Goal: Task Accomplishment & Management: Manage account settings

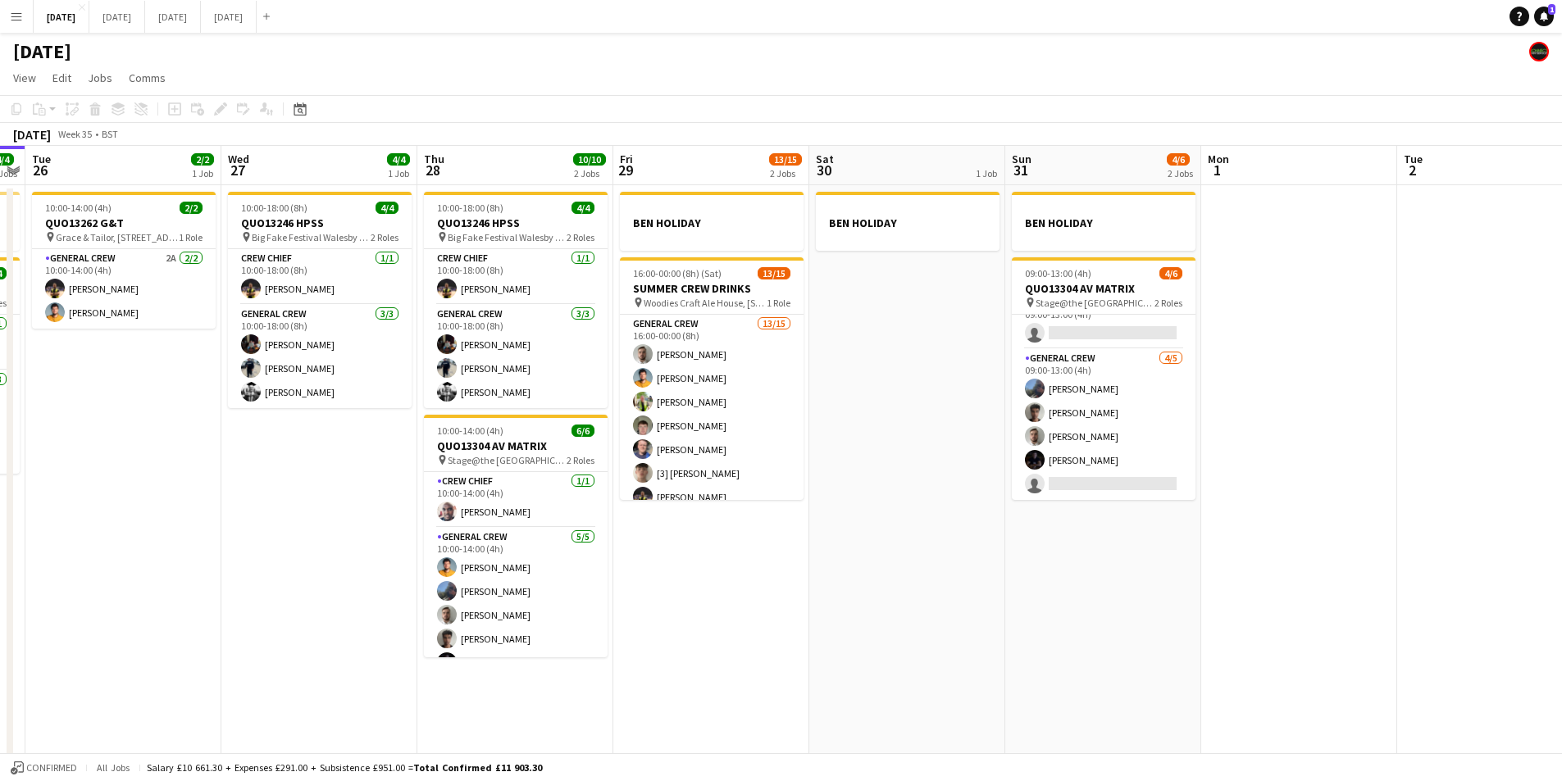
drag, startPoint x: 626, startPoint y: 527, endPoint x: 748, endPoint y: 538, distance: 122.6
click at [745, 539] on app-calendar-viewport "Sun 24 2/2 1 Job Mon 25 4/4 2 Jobs Tue 26 2/2 1 Job Wed 27 4/4 1 Job Thu 28 10/…" at bounding box center [781, 472] width 1562 height 652
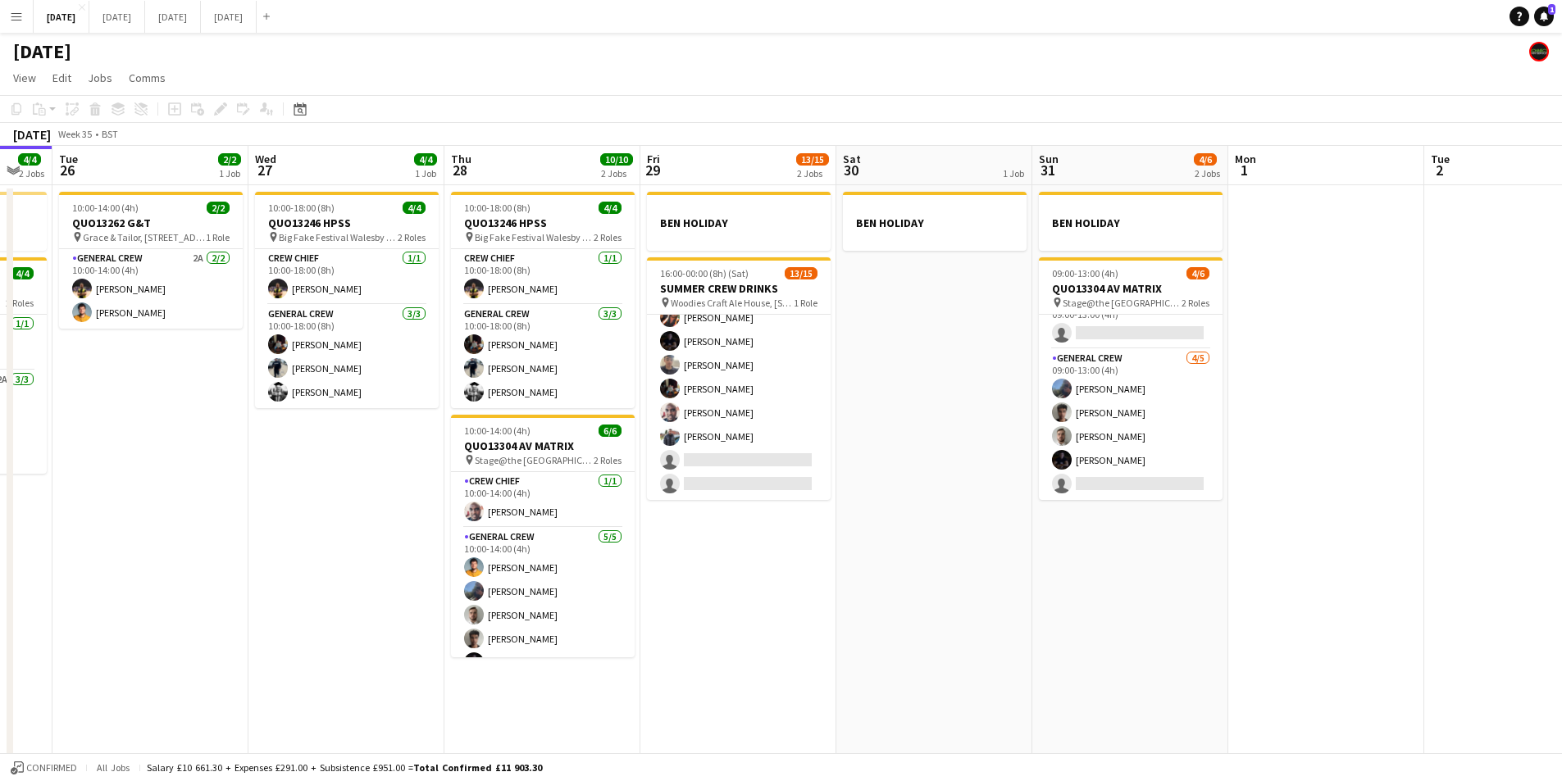
drag, startPoint x: 691, startPoint y: 570, endPoint x: 749, endPoint y: 543, distance: 64.2
click at [721, 573] on app-calendar-viewport "Sun 24 2/2 1 Job Mon 25 4/4 2 Jobs Tue 26 2/2 1 Job Wed 27 4/4 1 Job Thu 28 10/…" at bounding box center [781, 472] width 1562 height 652
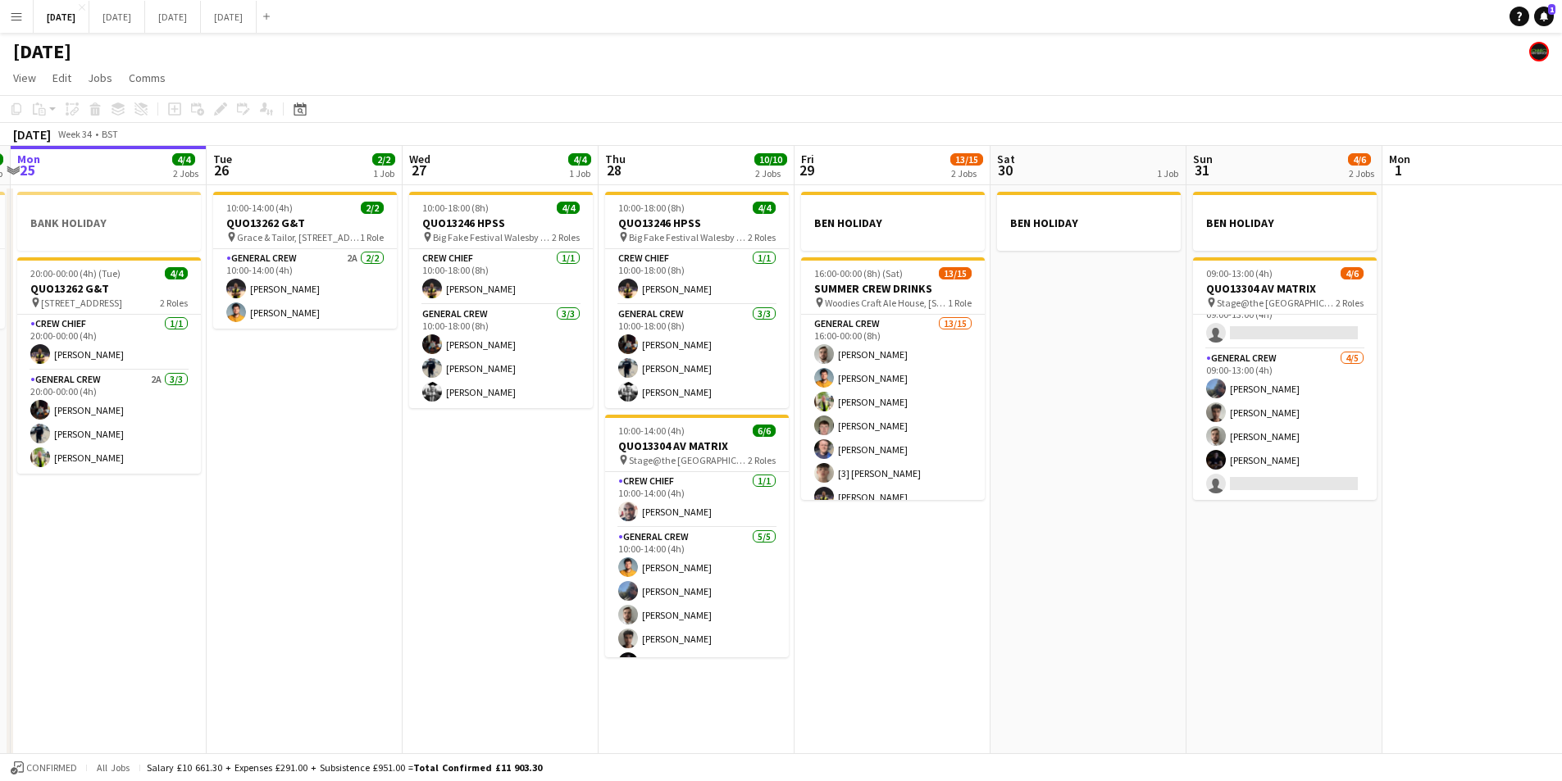
drag, startPoint x: 813, startPoint y: 565, endPoint x: 837, endPoint y: 542, distance: 33.0
click at [915, 562] on app-calendar-viewport "Sat 23 8/8 4 Jobs Sun 24 2/2 1 Job Mon 25 4/4 2 Jobs Tue 26 2/2 1 Job Wed 27 4/…" at bounding box center [781, 472] width 1562 height 652
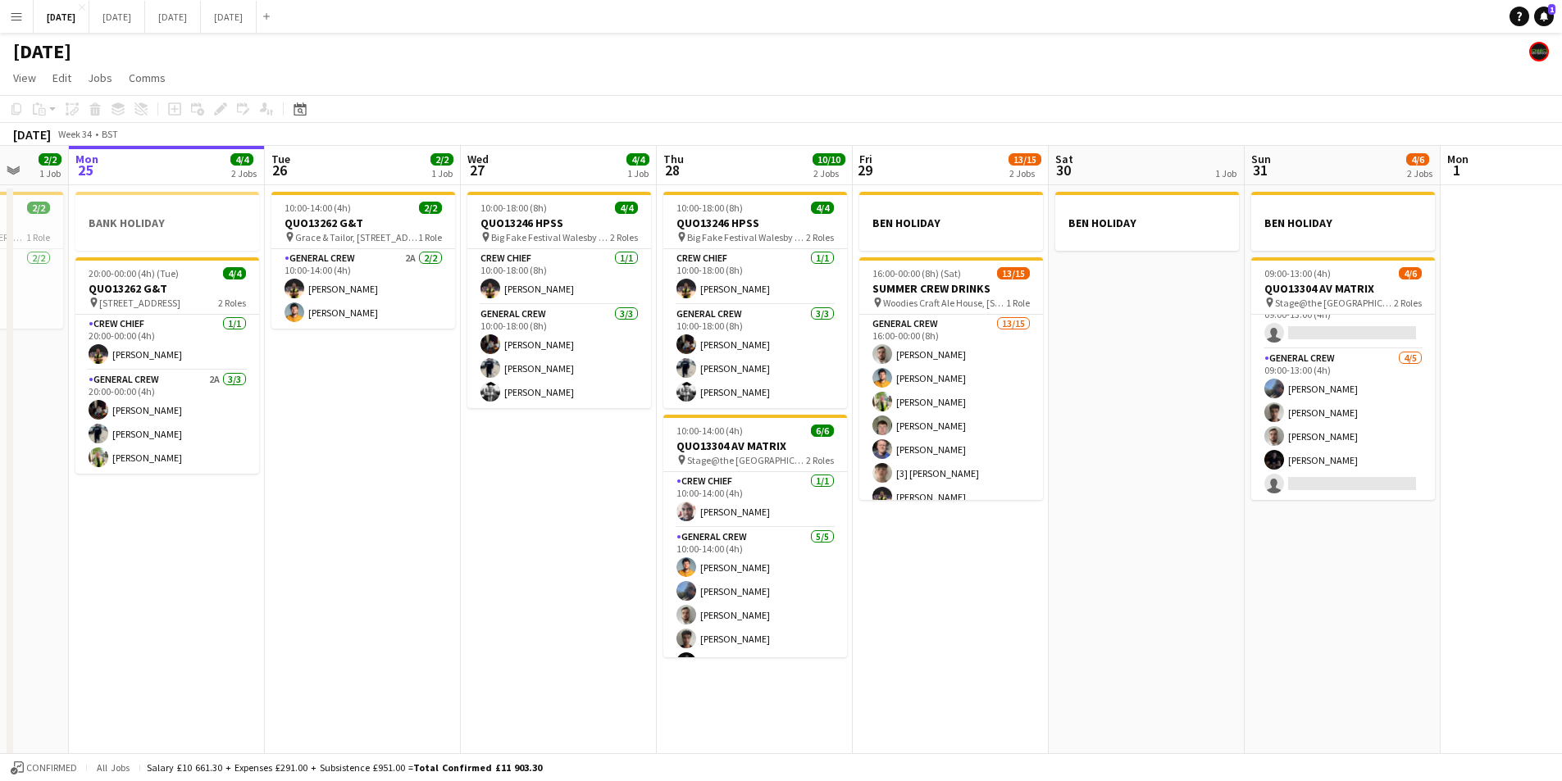
drag, startPoint x: 450, startPoint y: 553, endPoint x: 818, endPoint y: 560, distance: 368.1
click at [813, 562] on app-calendar-viewport "Sat 23 8/8 4 Jobs Sun 24 2/2 1 Job Mon 25 4/4 2 Jobs Tue 26 2/2 1 Job Wed 27 4/…" at bounding box center [781, 472] width 1562 height 652
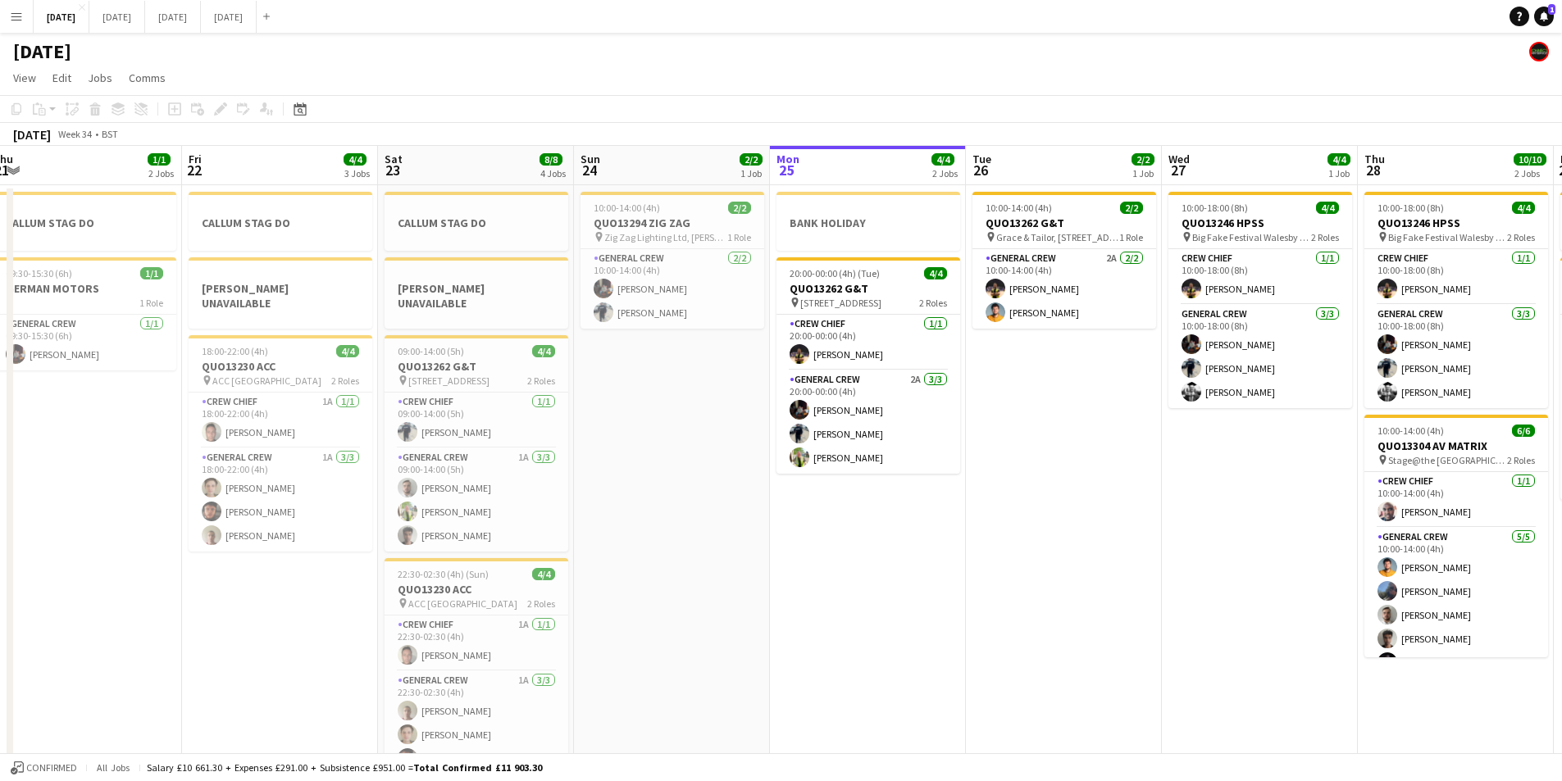
drag, startPoint x: 513, startPoint y: 554, endPoint x: 829, endPoint y: 575, distance: 316.3
click at [829, 575] on app-calendar-viewport "Tue 19 Wed 20 Thu 21 1/1 2 Jobs Fri 22 4/4 3 Jobs Sat 23 8/8 4 Jobs Sun 24 2/2 …" at bounding box center [781, 472] width 1562 height 652
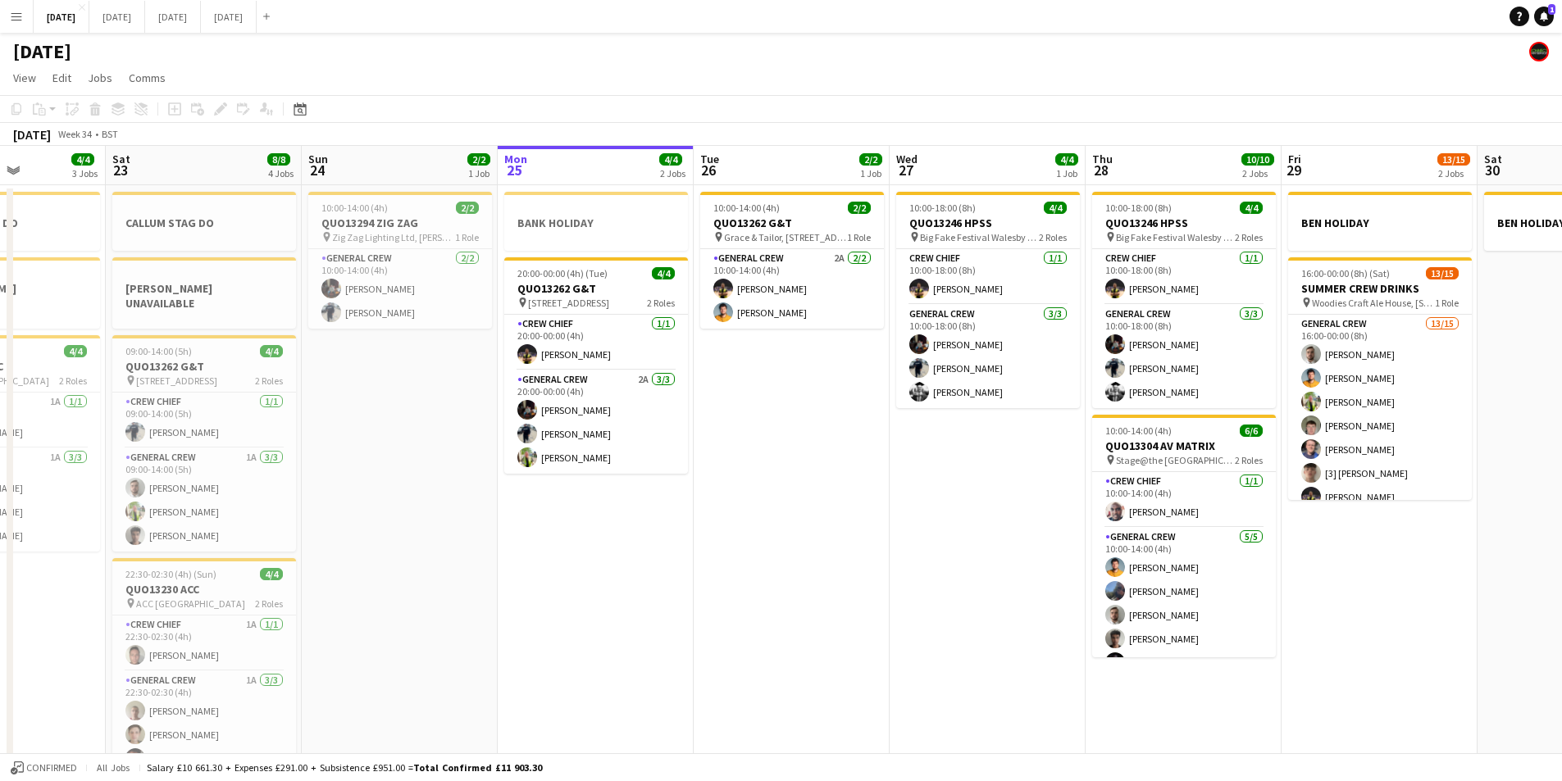
drag, startPoint x: 845, startPoint y: 562, endPoint x: 462, endPoint y: 484, distance: 390.7
click at [475, 489] on app-calendar-viewport "Wed 20 Thu 21 1/1 2 Jobs Fri 22 4/4 3 Jobs Sat 23 8/8 4 Jobs Sun 24 2/2 1 Job M…" at bounding box center [781, 472] width 1562 height 652
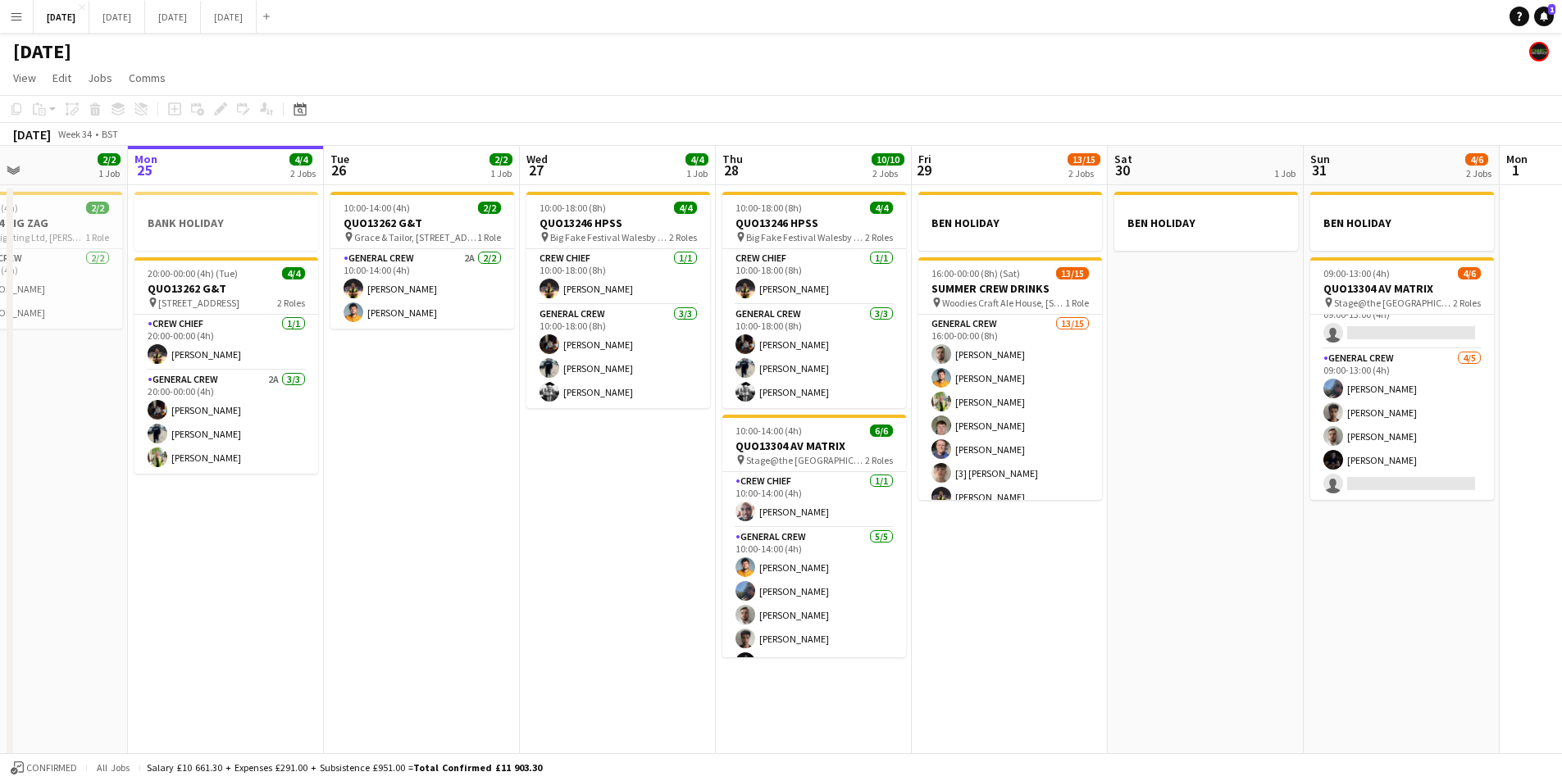
scroll to position [0, 460]
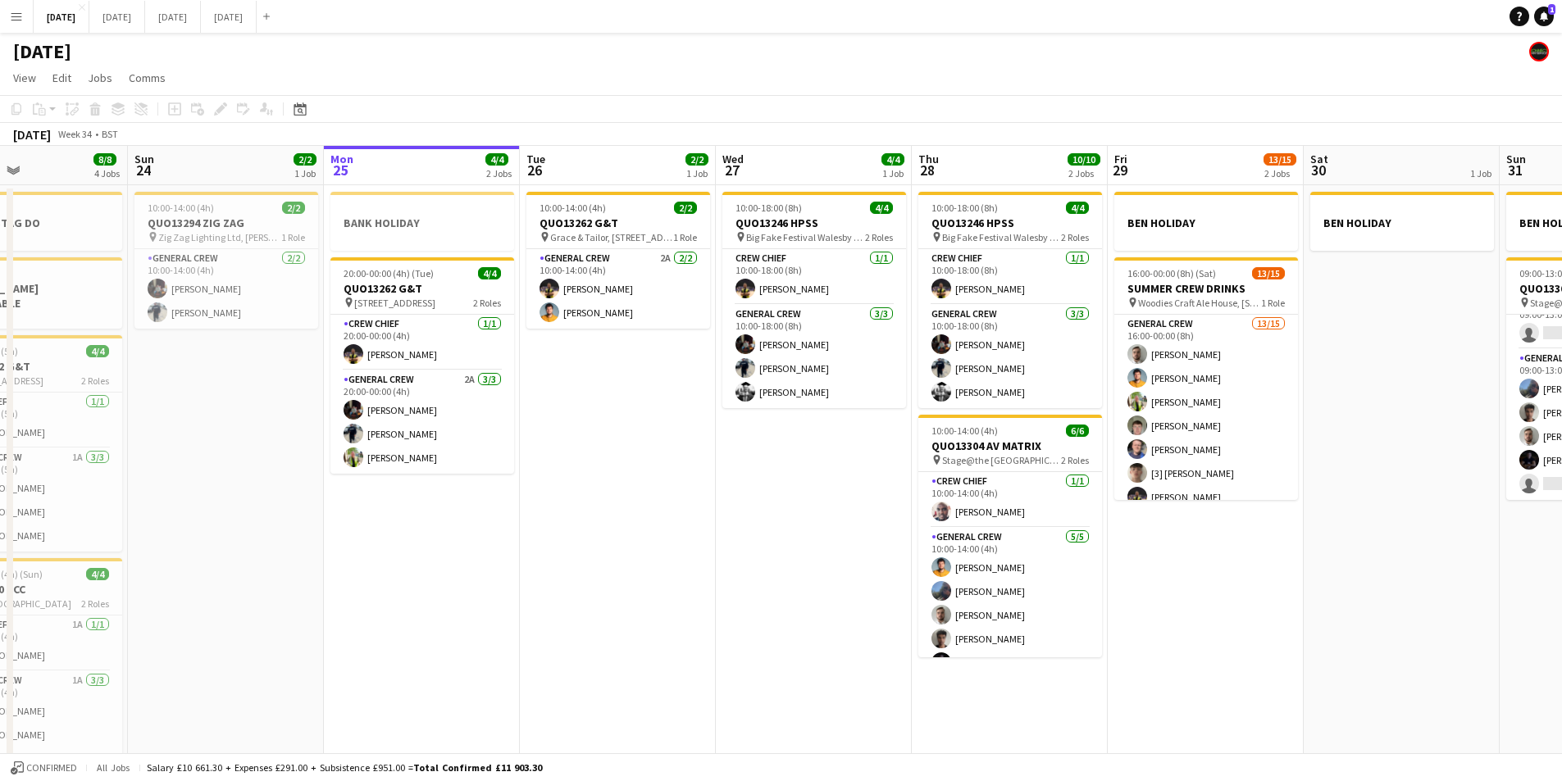
click at [12, 15] on app-icon "Menu" at bounding box center [16, 16] width 13 height 13
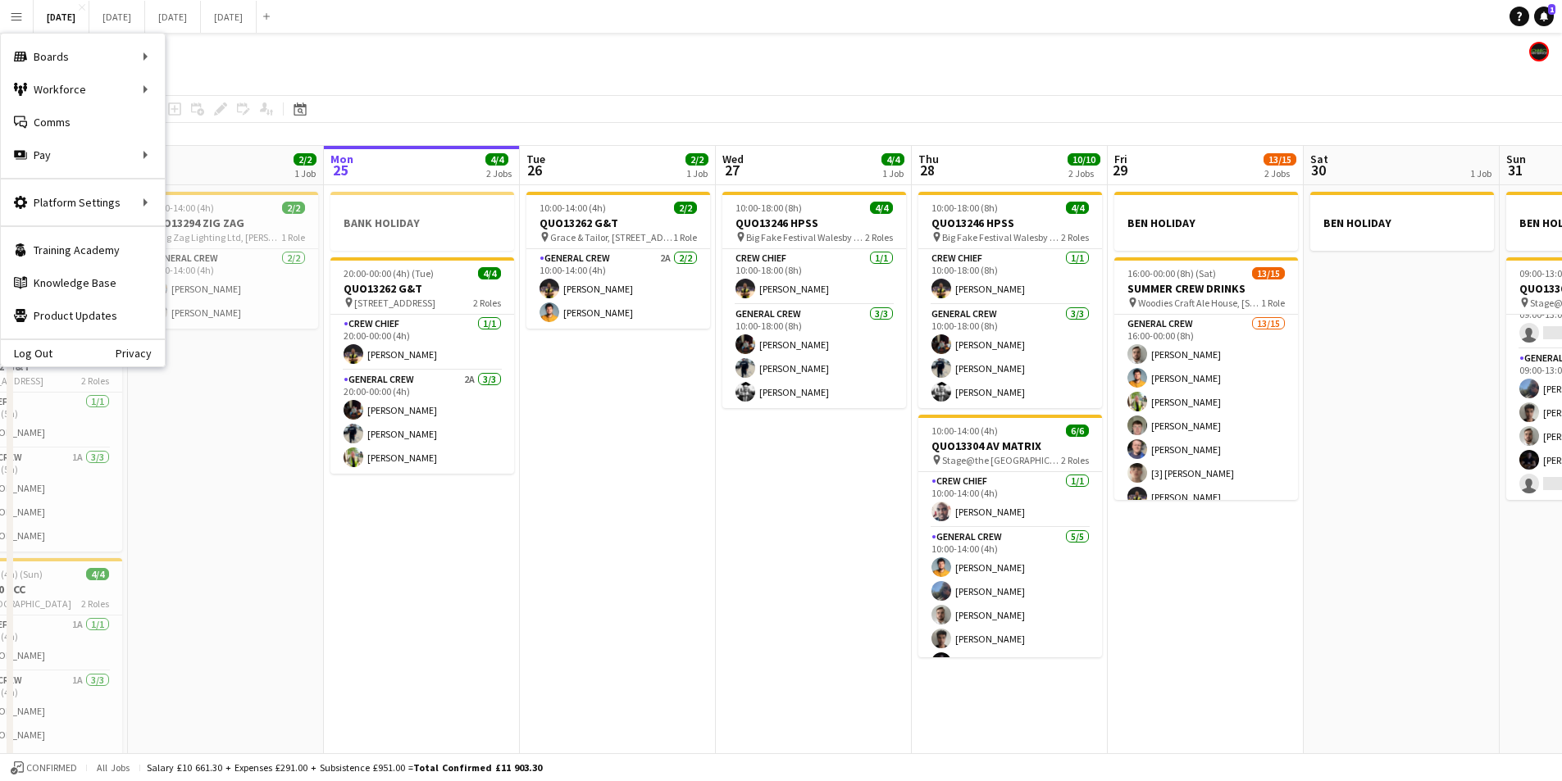
click at [654, 506] on app-date-cell "10:00-14:00 (4h) 2/2 QUO13262 G&T pin Grace & Tailor, The Courtyards, [GEOGRAPH…" at bounding box center [618, 491] width 196 height 612
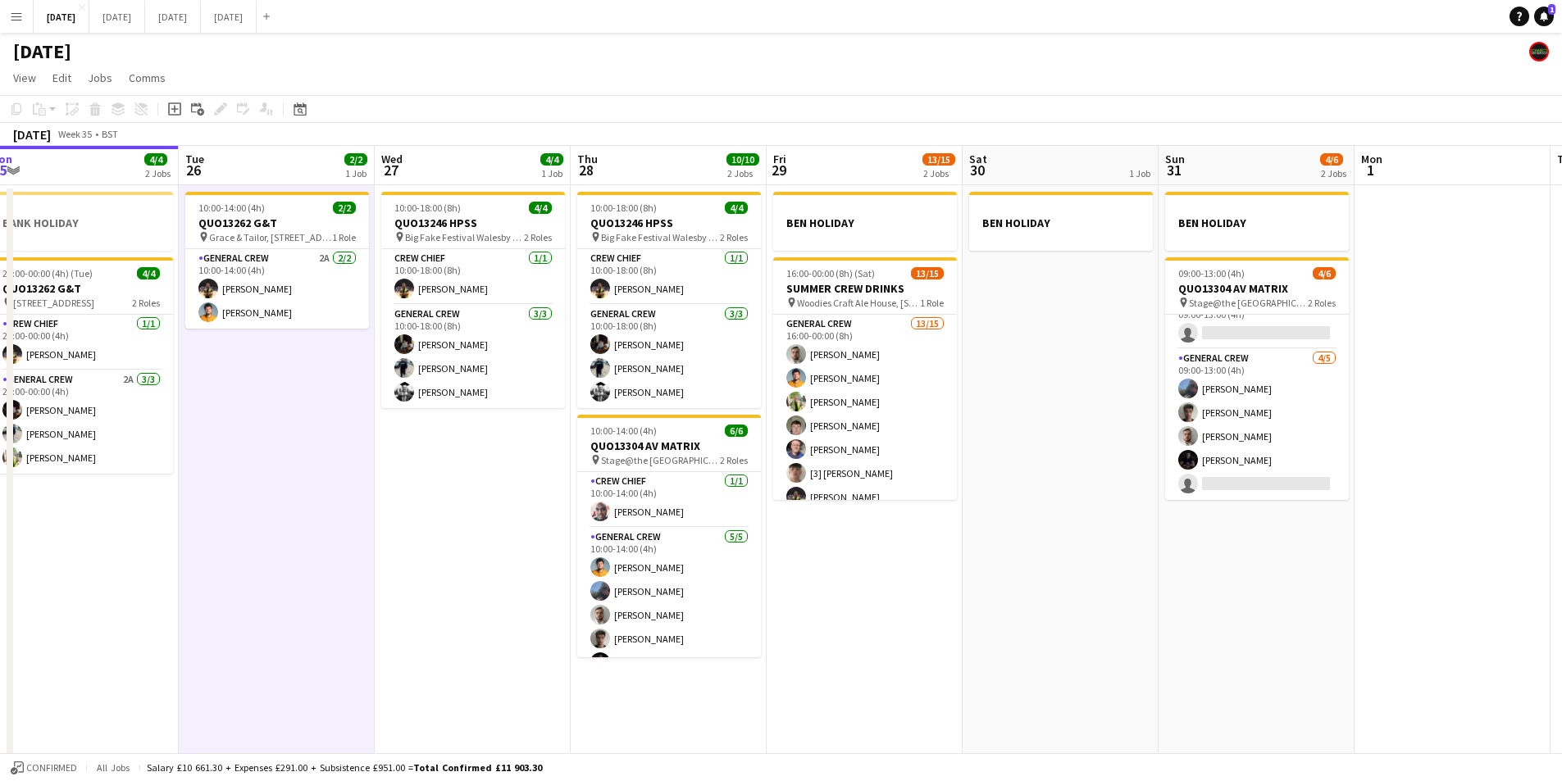
drag, startPoint x: 837, startPoint y: 563, endPoint x: 501, endPoint y: 530, distance: 337.8
click at [489, 530] on app-calendar-viewport "Fri 22 4/4 3 Jobs Sat 23 8/8 4 Jobs Sun 24 2/2 1 Job Mon 25 4/4 2 Jobs Tue 26 2…" at bounding box center [781, 472] width 1562 height 652
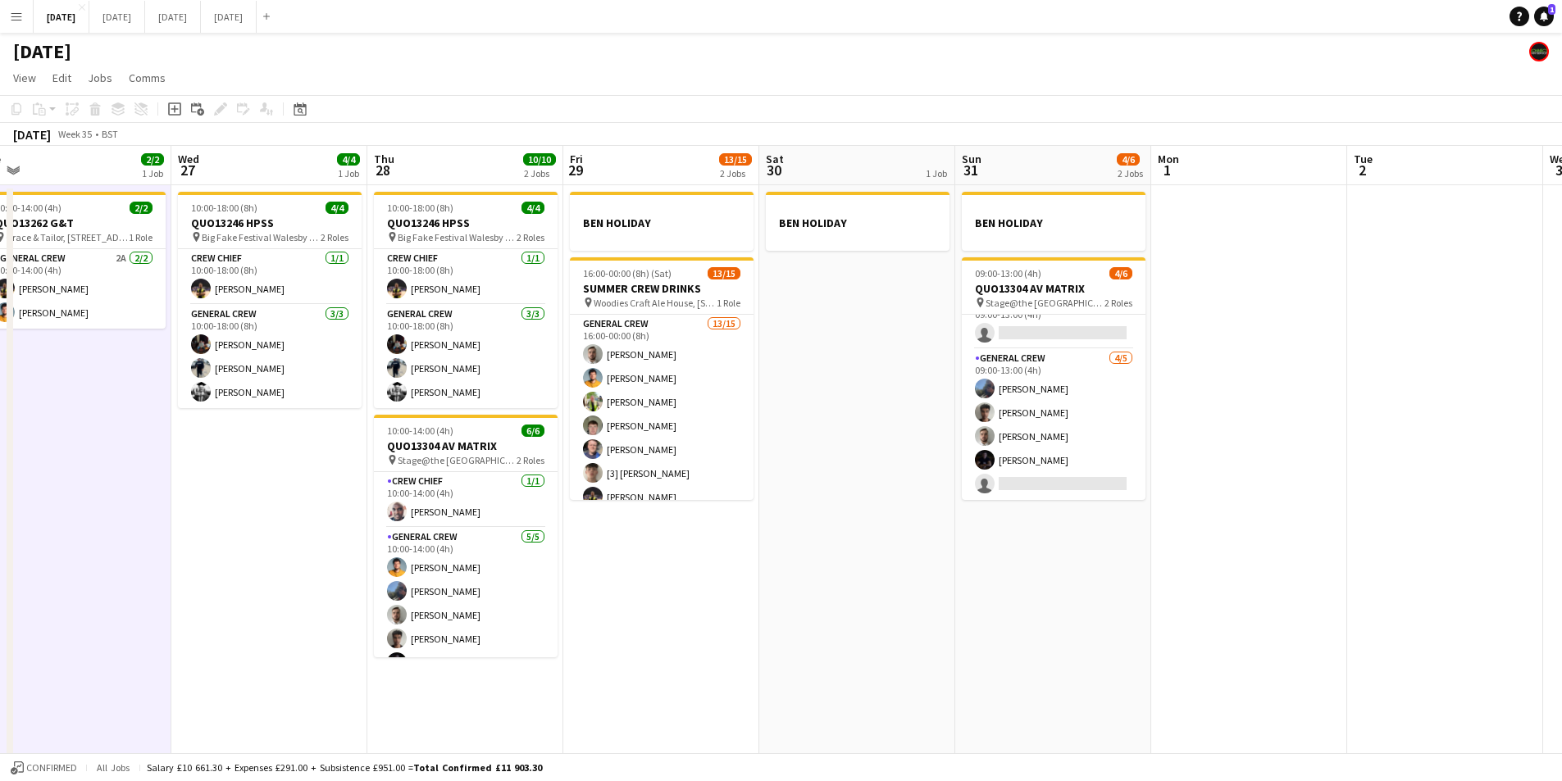
scroll to position [0, 502]
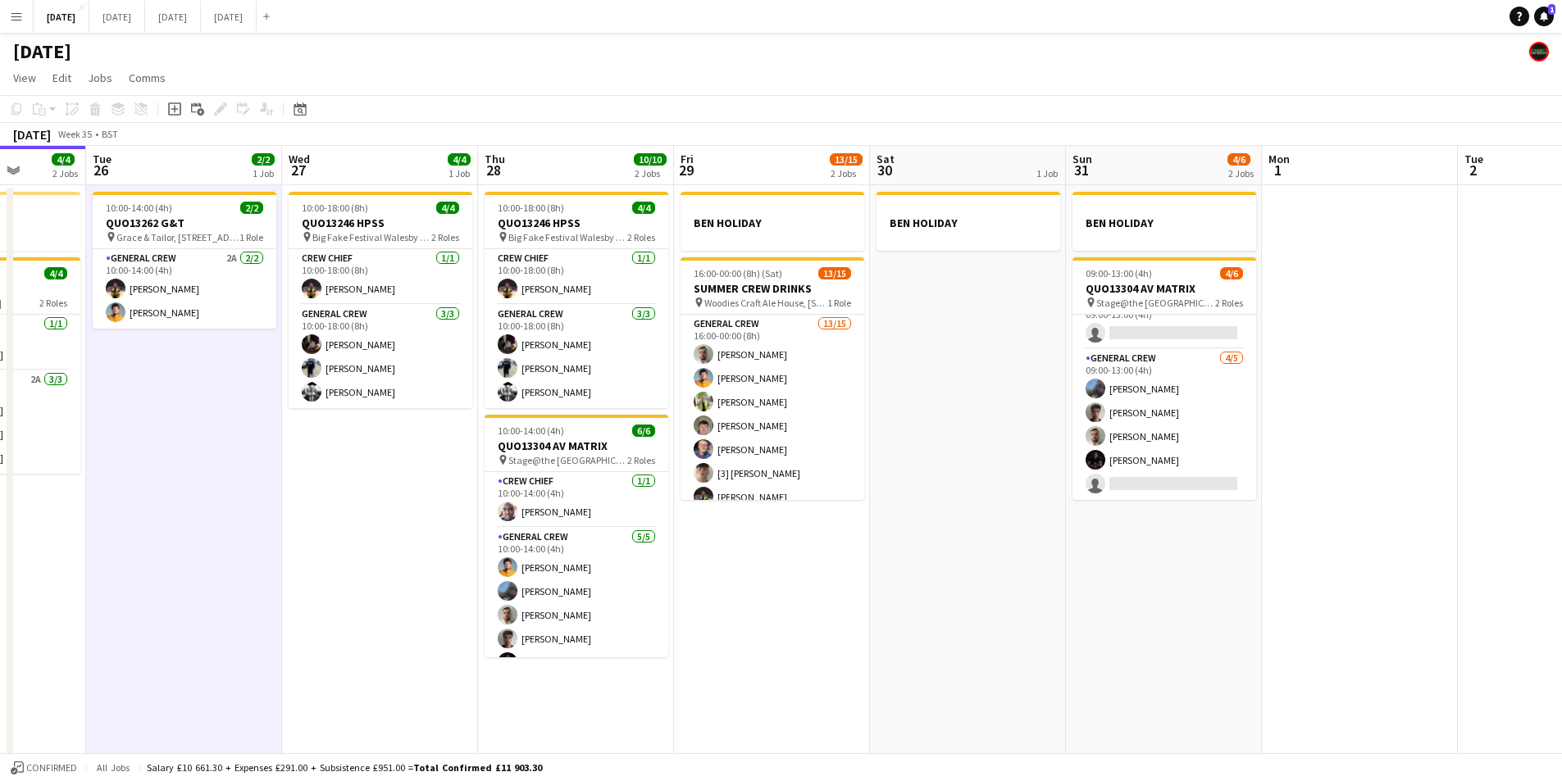
drag, startPoint x: 1398, startPoint y: 521, endPoint x: 1313, endPoint y: 516, distance: 85.4
click at [1313, 516] on app-calendar-viewport "Sat 23 8/8 4 Jobs Sun 24 2/2 1 Job Mon 25 4/4 2 Jobs Tue 26 2/2 1 Job Wed 27 4/…" at bounding box center [781, 472] width 1562 height 652
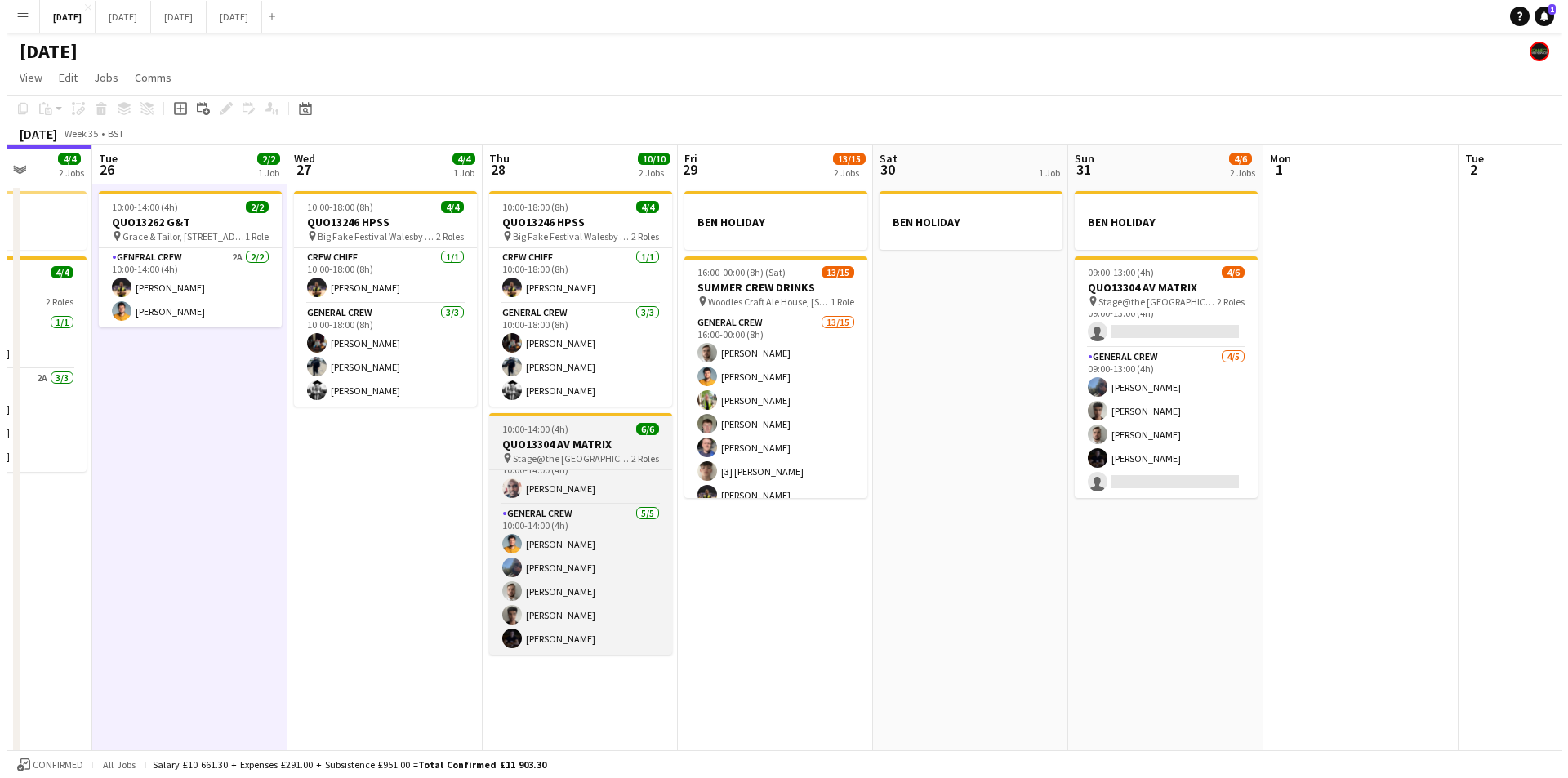
scroll to position [0, 0]
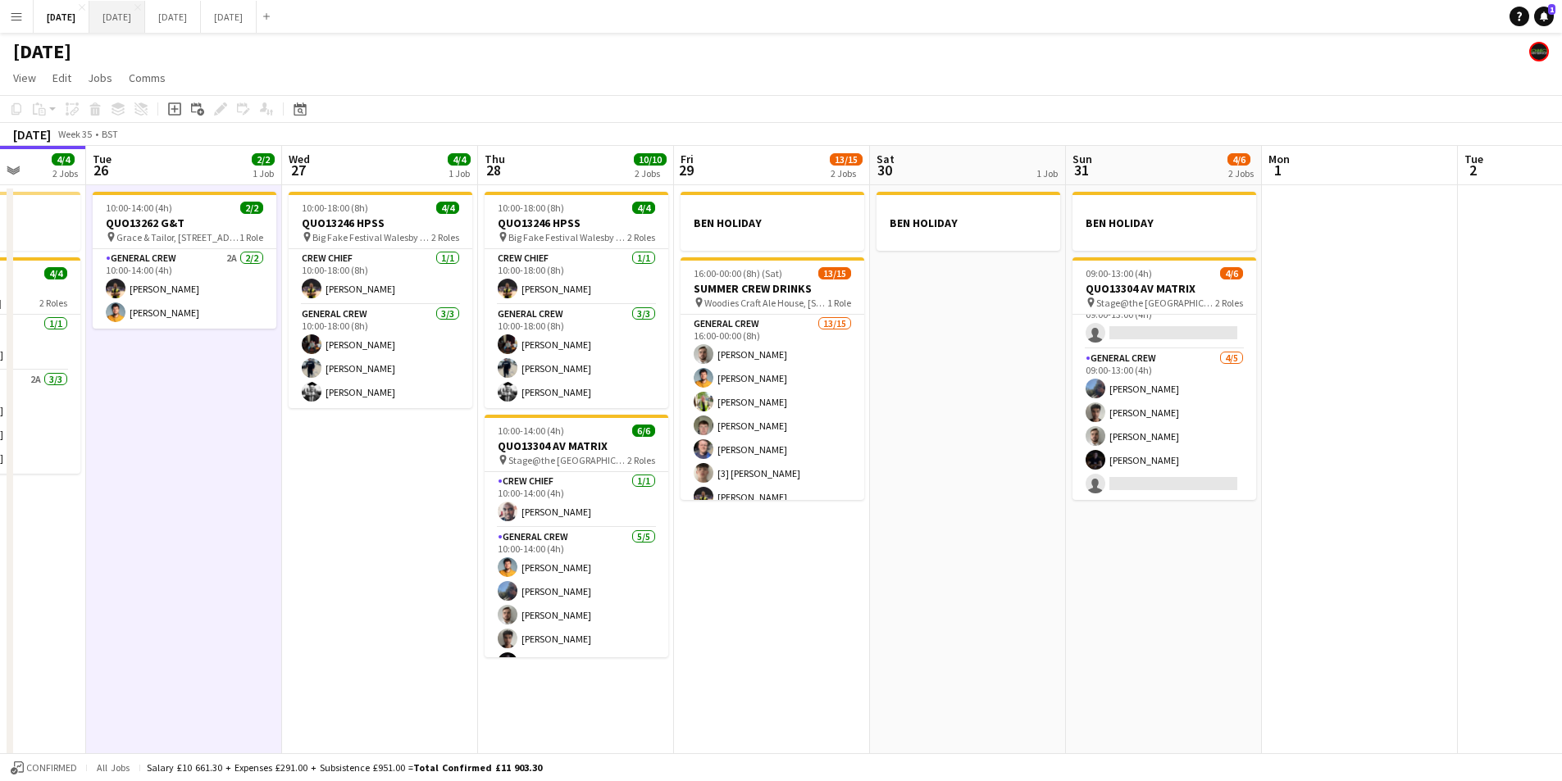
click at [145, 20] on button "[DATE] Close" at bounding box center [117, 17] width 56 height 32
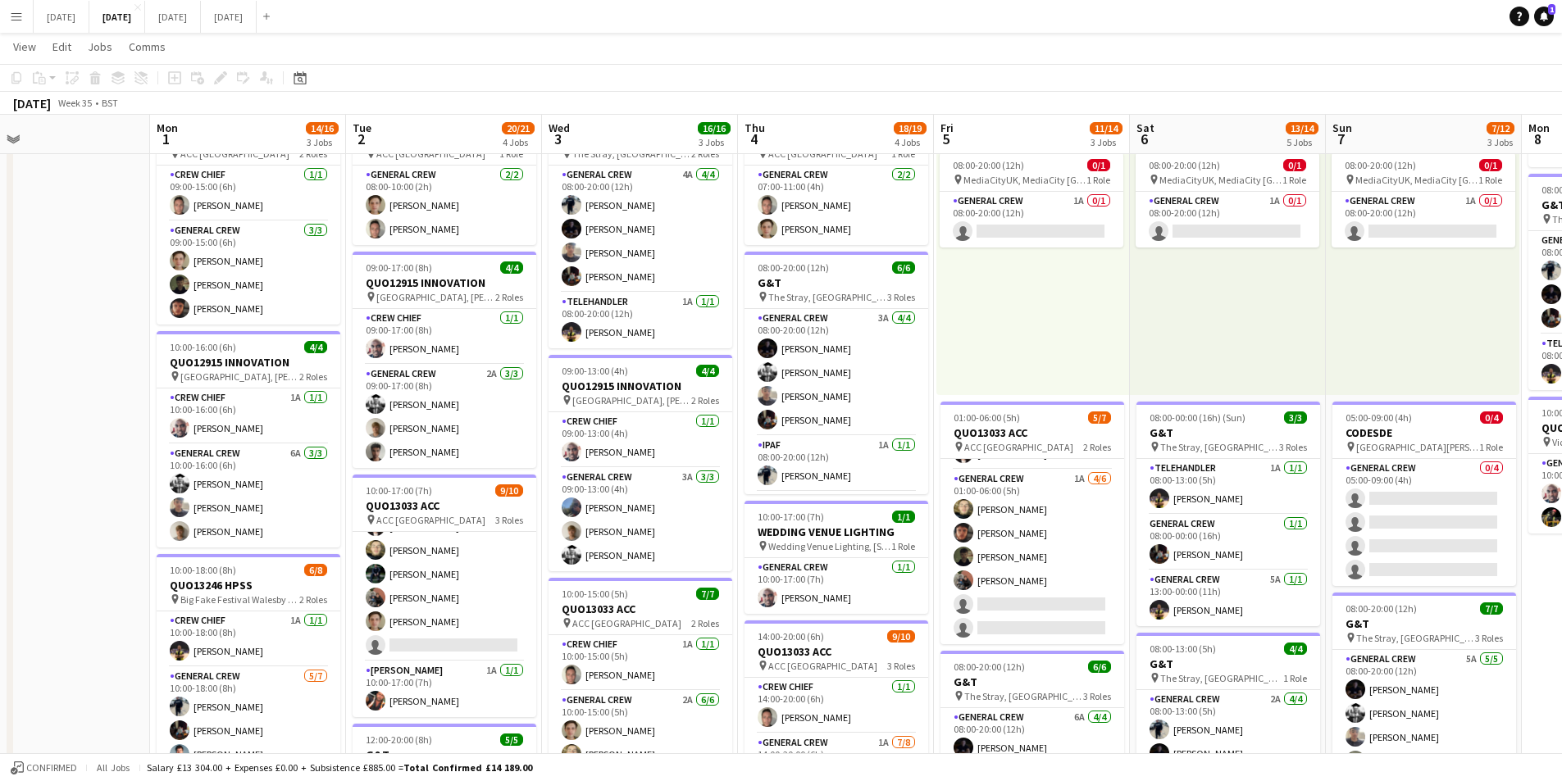
scroll to position [0, 654]
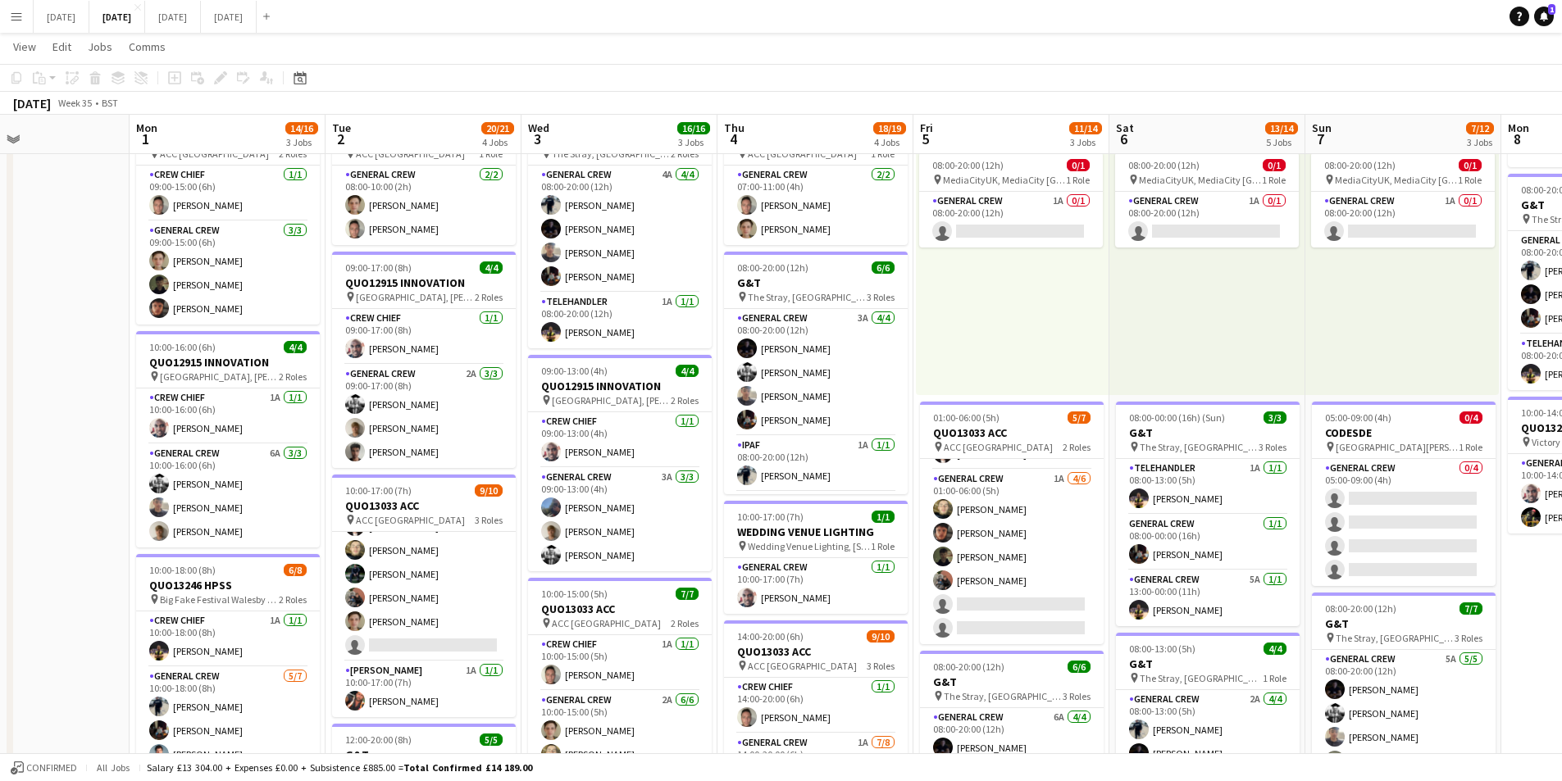
drag, startPoint x: 1272, startPoint y: 588, endPoint x: 966, endPoint y: 497, distance: 319.8
click at [966, 497] on app-calendar-viewport "Thu 28 Fri 29 Sat 30 Sun 31 Mon 1 14/16 3 Jobs Tue 2 20/21 4 Jobs Wed 3 16/16 3…" at bounding box center [781, 585] width 1562 height 1207
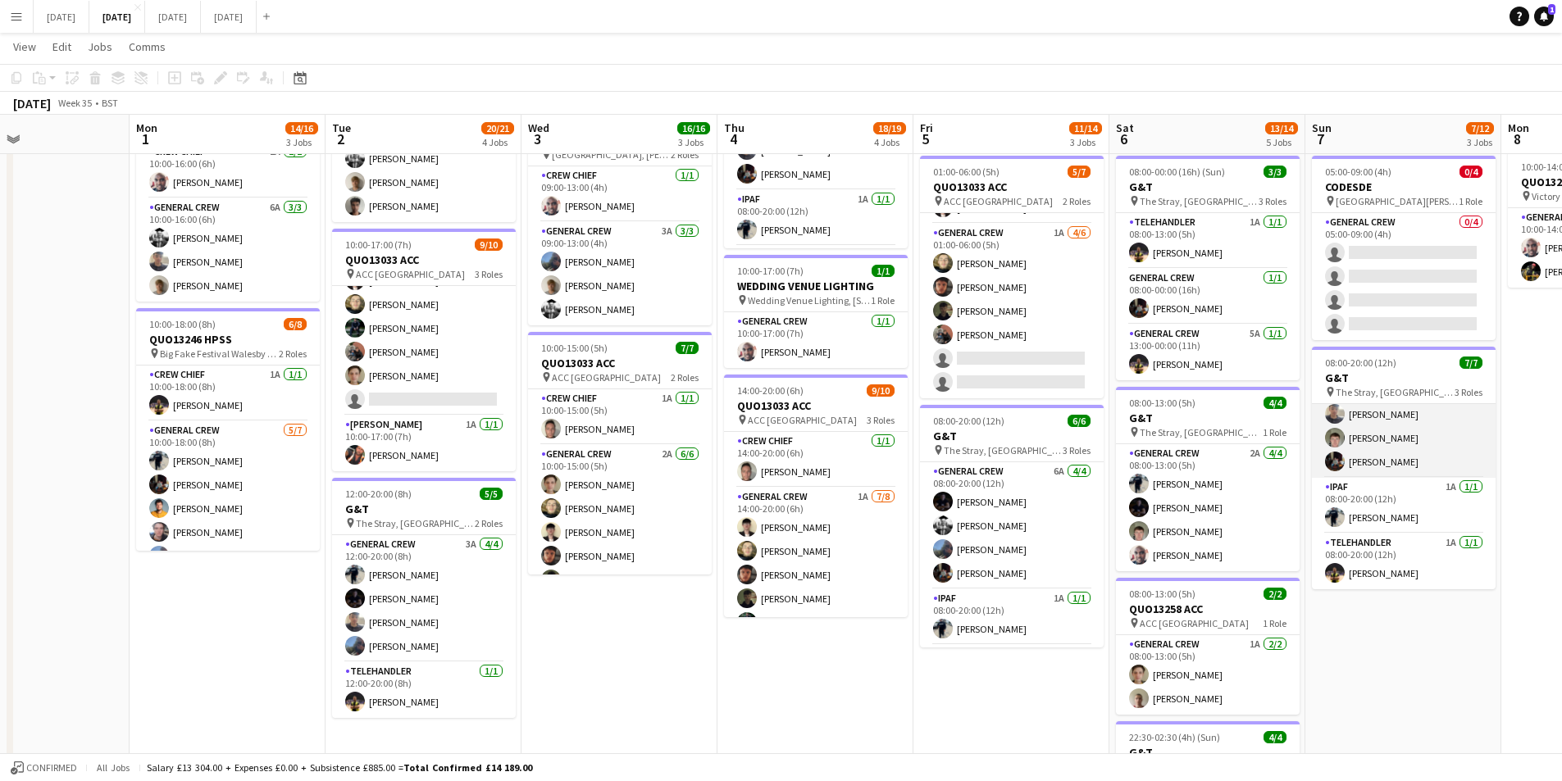
scroll to position [0, 0]
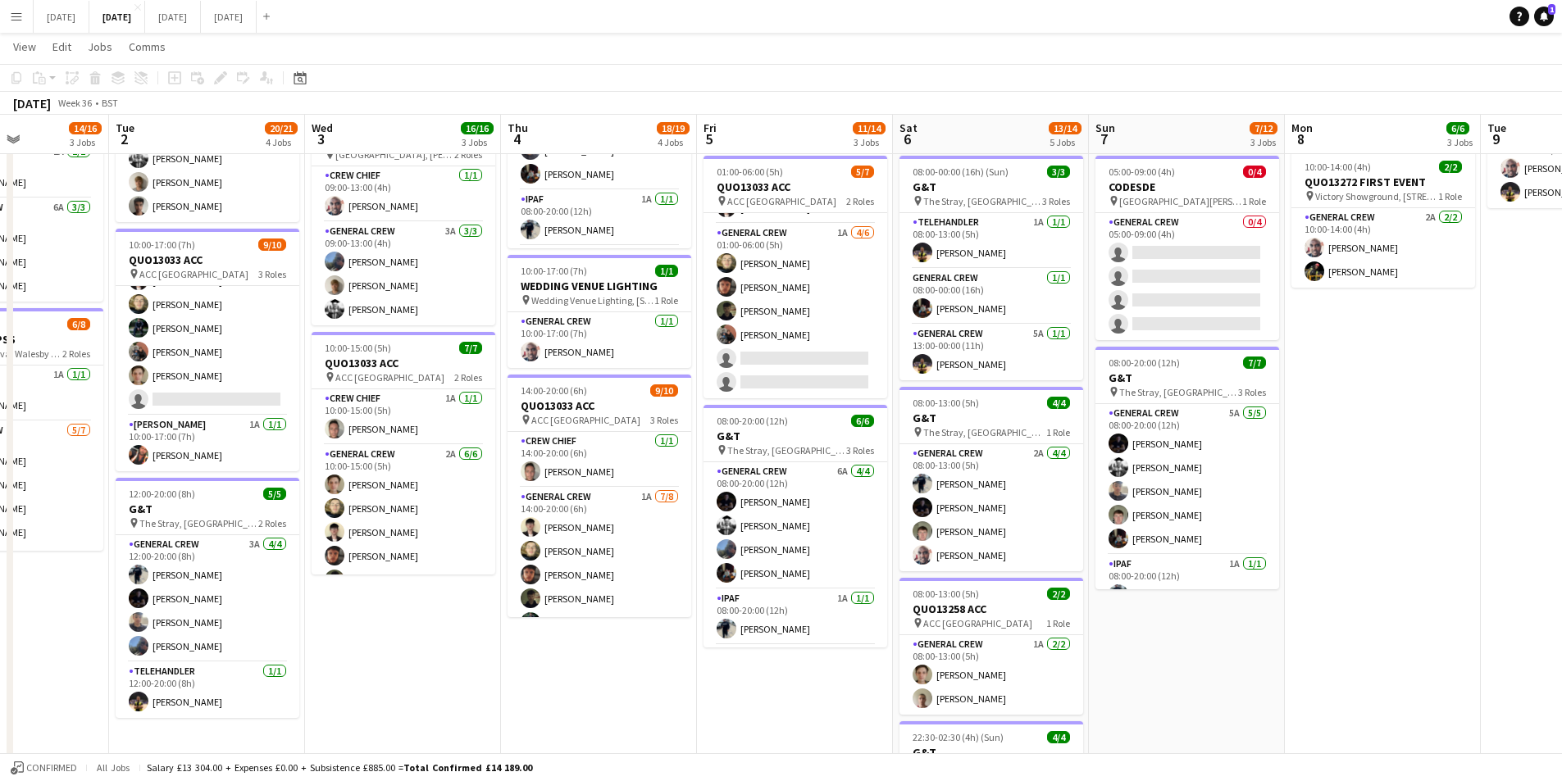
drag, startPoint x: 1394, startPoint y: 617, endPoint x: 1197, endPoint y: 560, distance: 204.9
click at [1096, 575] on app-calendar-viewport "Sat 30 Sun 31 Mon 1 14/16 3 Jobs Tue 2 20/21 4 Jobs Wed 3 16/16 3 Jobs Thu 4 18…" at bounding box center [781, 339] width 1562 height 1207
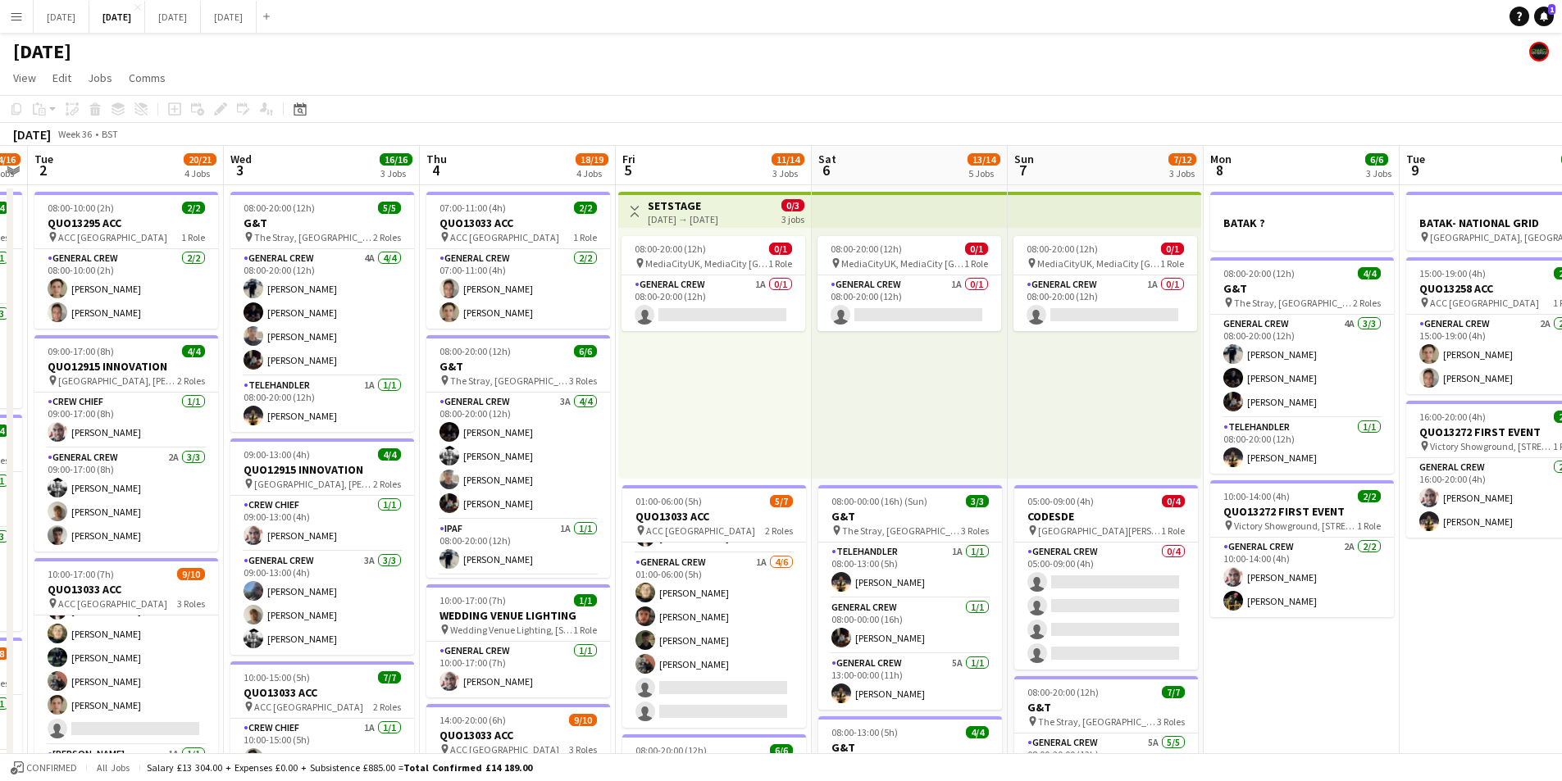
drag, startPoint x: 1381, startPoint y: 555, endPoint x: 1024, endPoint y: 501, distance: 361.5
click at [931, 475] on app-calendar-viewport "Sat 30 Sun 31 Mon 1 14/16 3 Jobs Tue 2 20/21 4 Jobs Wed 3 16/16 3 Jobs Thu 4 18…" at bounding box center [781, 709] width 1562 height 1127
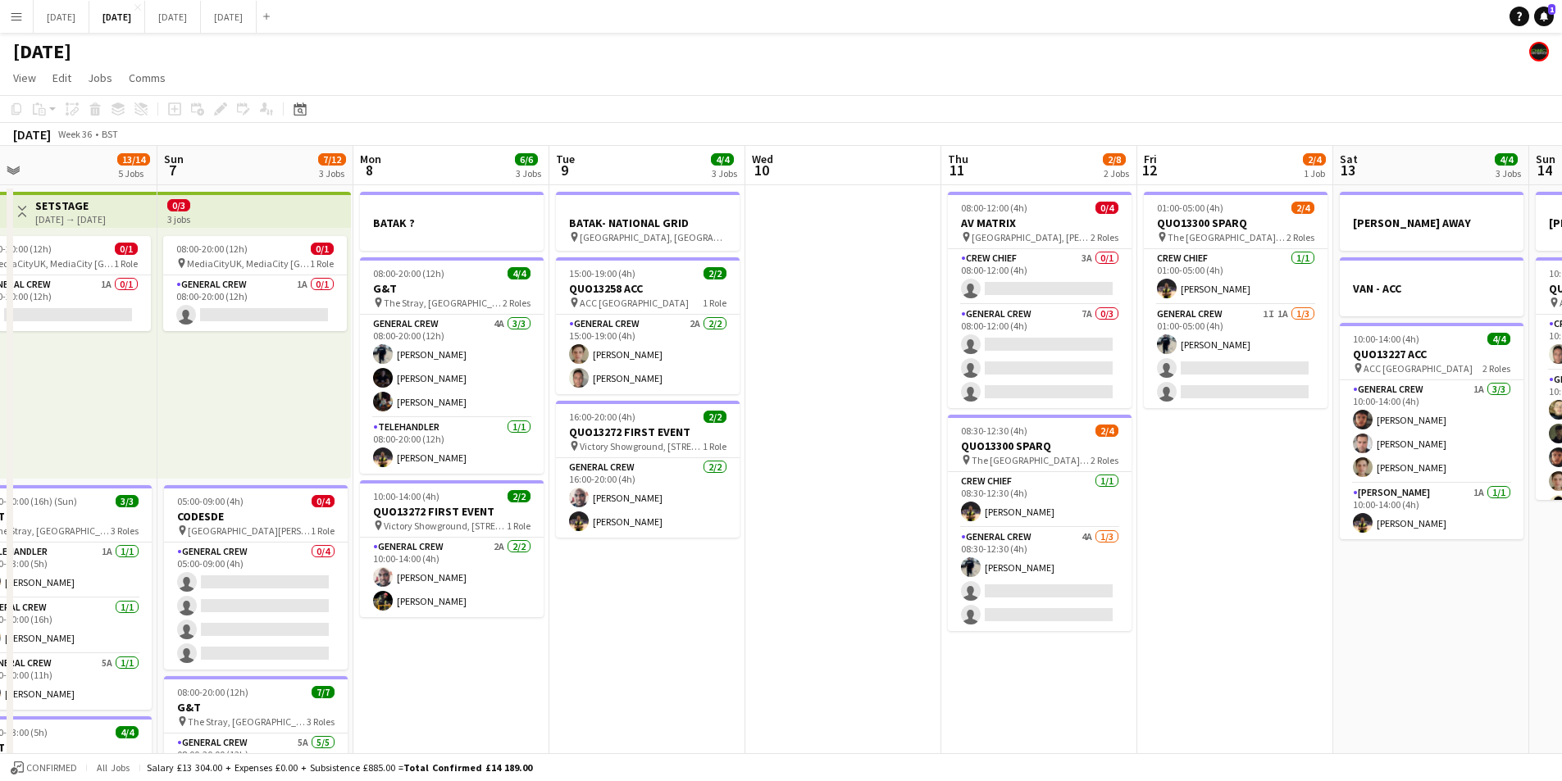
drag, startPoint x: 1188, startPoint y: 594, endPoint x: 795, endPoint y: 537, distance: 396.8
click at [795, 537] on app-calendar-viewport "Wed 3 16/16 3 Jobs Thu 4 18/19 4 Jobs Fri 5 11/14 3 Jobs Sat 6 13/14 5 Jobs Sun…" at bounding box center [781, 709] width 1562 height 1127
click at [1025, 593] on app-card-role "General Crew 4A [DATE] 08:30-12:30 (4h) [PERSON_NAME] single-neutral-actions si…" at bounding box center [1040, 579] width 184 height 103
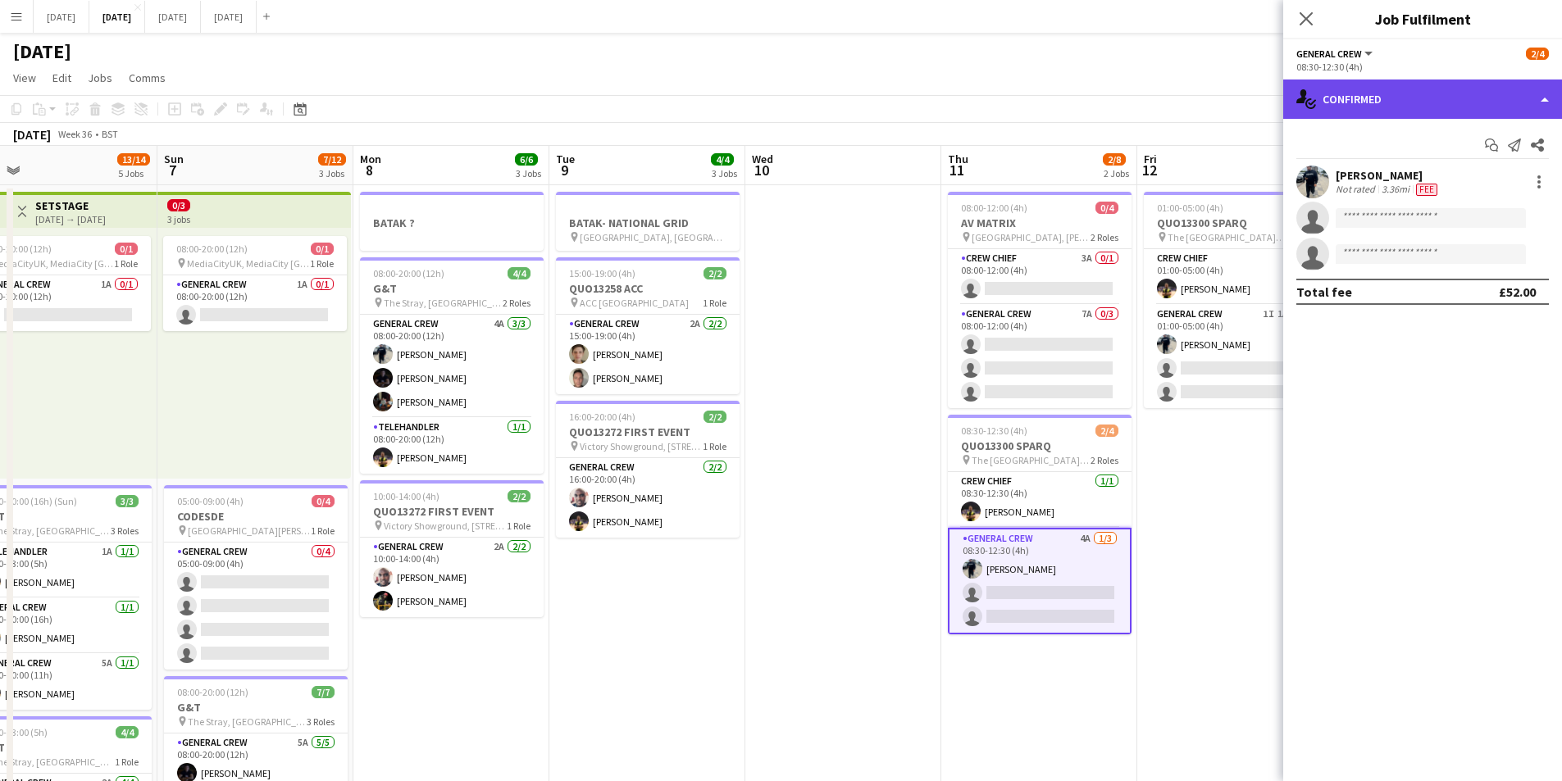
click at [1428, 99] on div "single-neutral-actions-check-2 Confirmed" at bounding box center [1422, 99] width 279 height 39
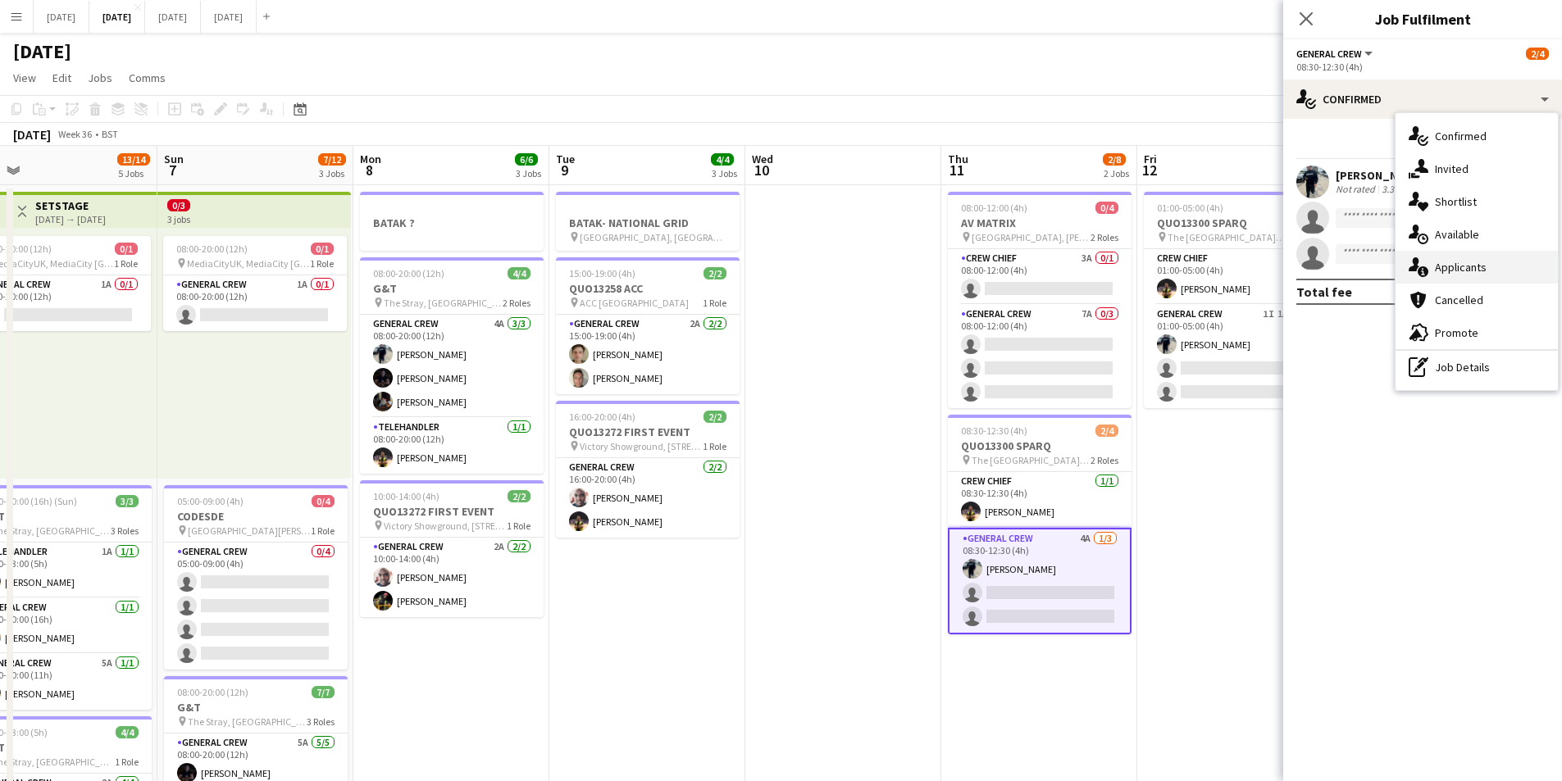
click at [1465, 268] on div "single-neutral-actions-information Applicants" at bounding box center [1476, 267] width 162 height 33
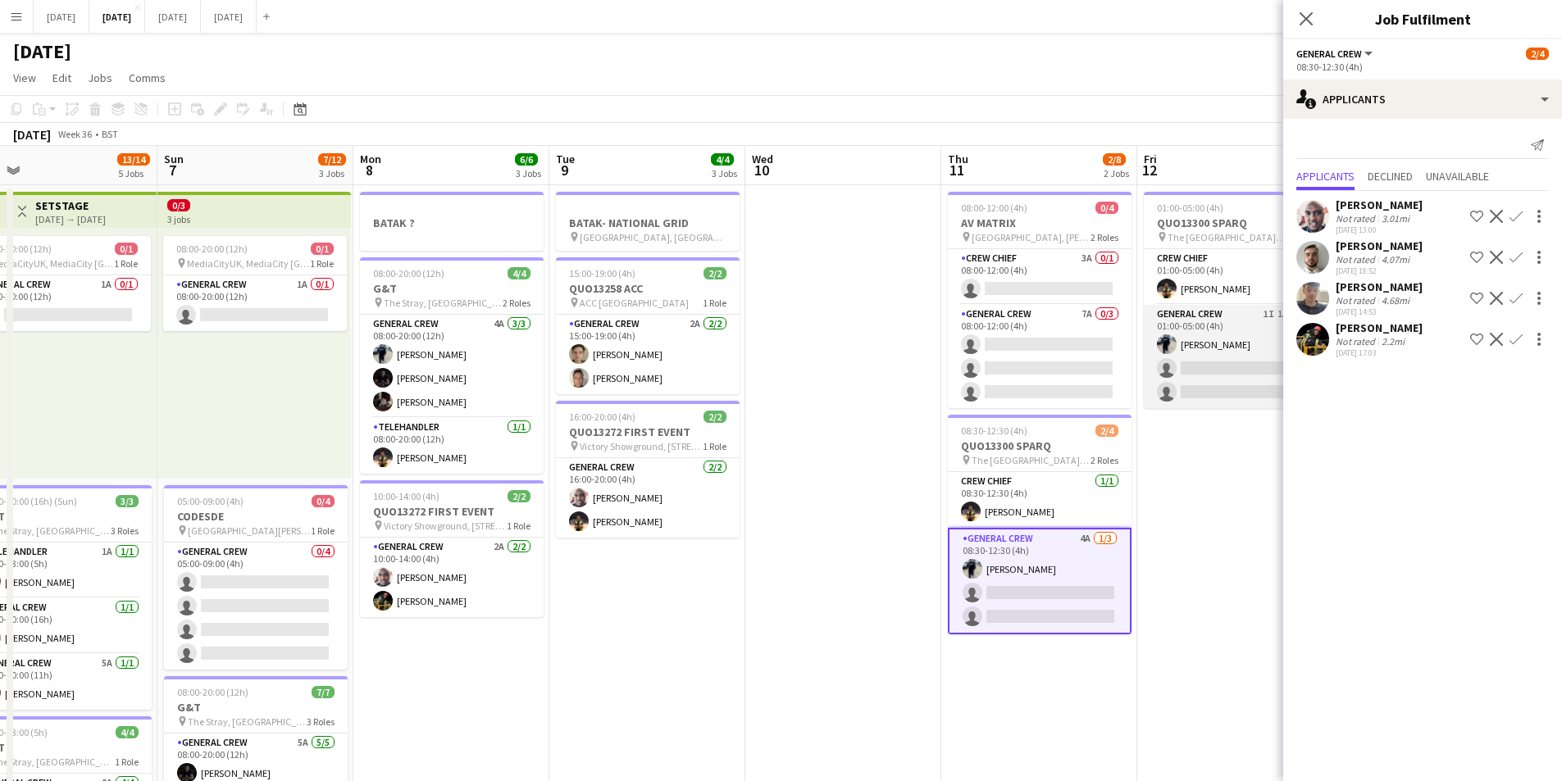
click at [1197, 365] on app-card-role "General Crew 1I 1A [DATE] 01:00-05:00 (4h) [PERSON_NAME] single-neutral-actions…" at bounding box center [1236, 356] width 184 height 103
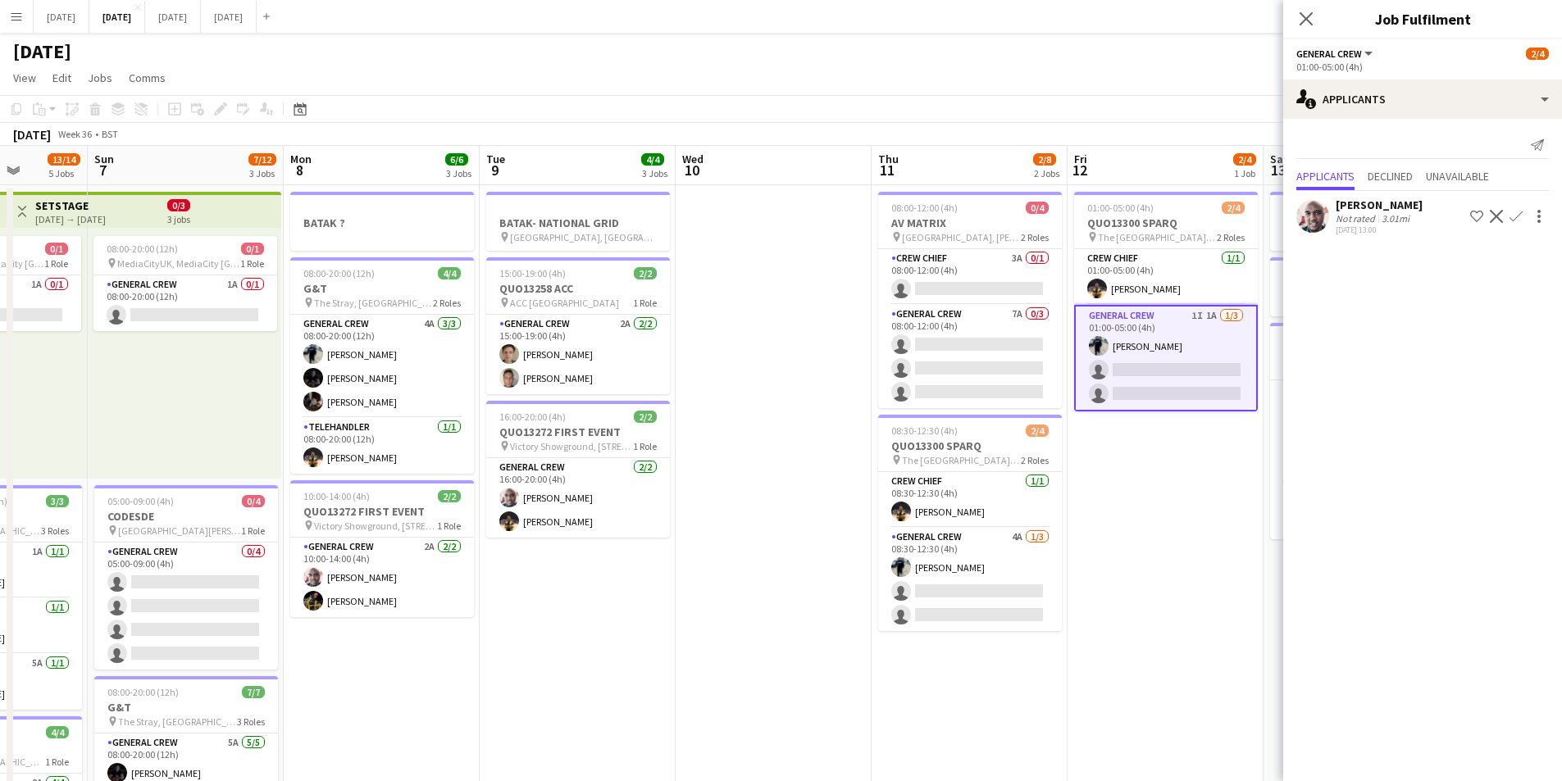
drag, startPoint x: 1227, startPoint y: 450, endPoint x: 1157, endPoint y: 436, distance: 71.1
click at [1157, 436] on app-calendar-viewport "Thu 4 18/19 4 Jobs Fri 5 11/14 3 Jobs Sat 6 13/14 5 Jobs Sun 7 7/12 3 Jobs Mon …" at bounding box center [781, 709] width 1562 height 1127
click at [966, 354] on app-card-role "General Crew 7A 0/3 08:00-12:00 (4h) single-neutral-actions single-neutral-acti…" at bounding box center [970, 356] width 184 height 103
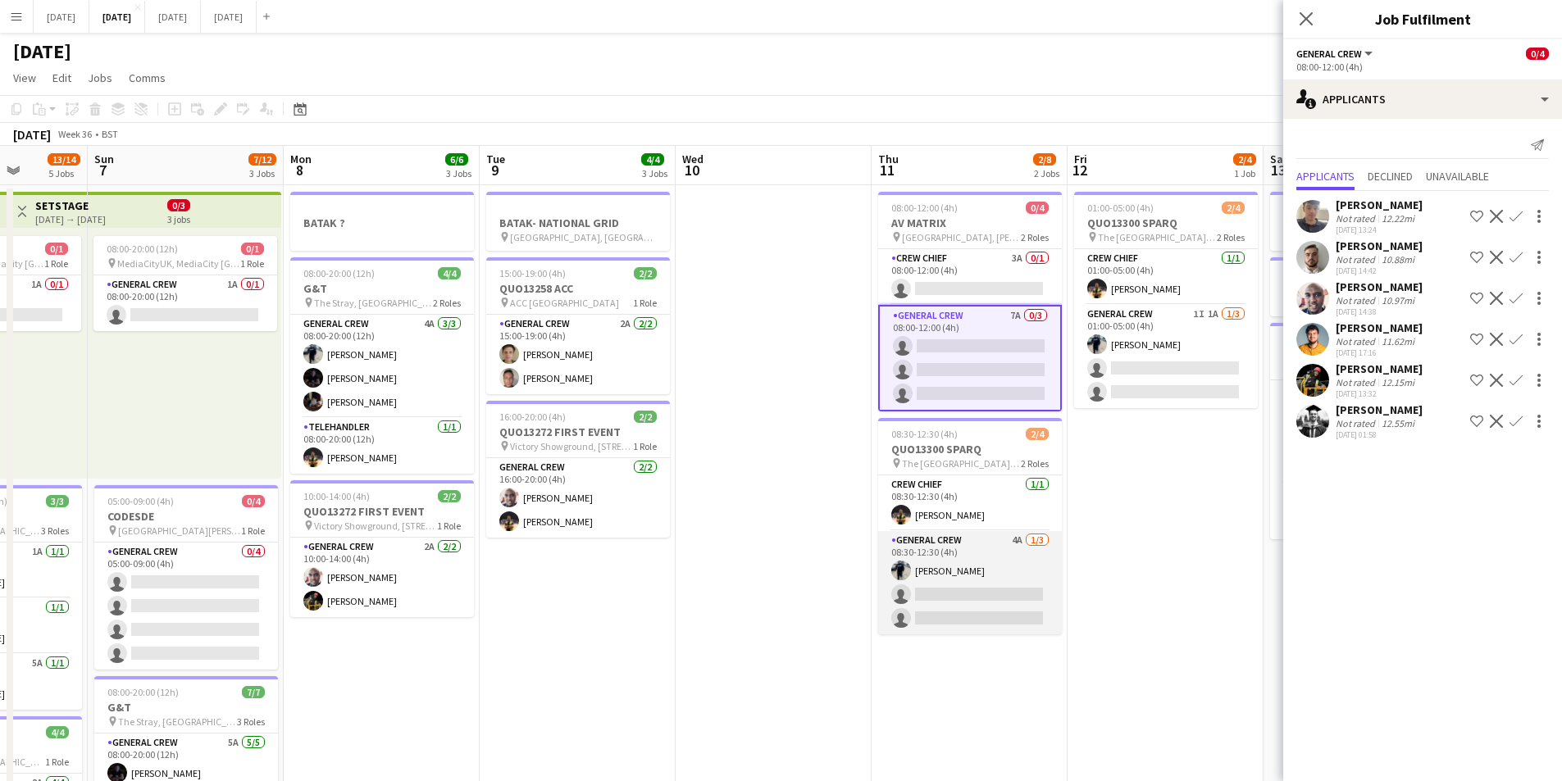
click at [968, 584] on app-card-role "General Crew 4A [DATE] 08:30-12:30 (4h) [PERSON_NAME] single-neutral-actions si…" at bounding box center [970, 582] width 184 height 103
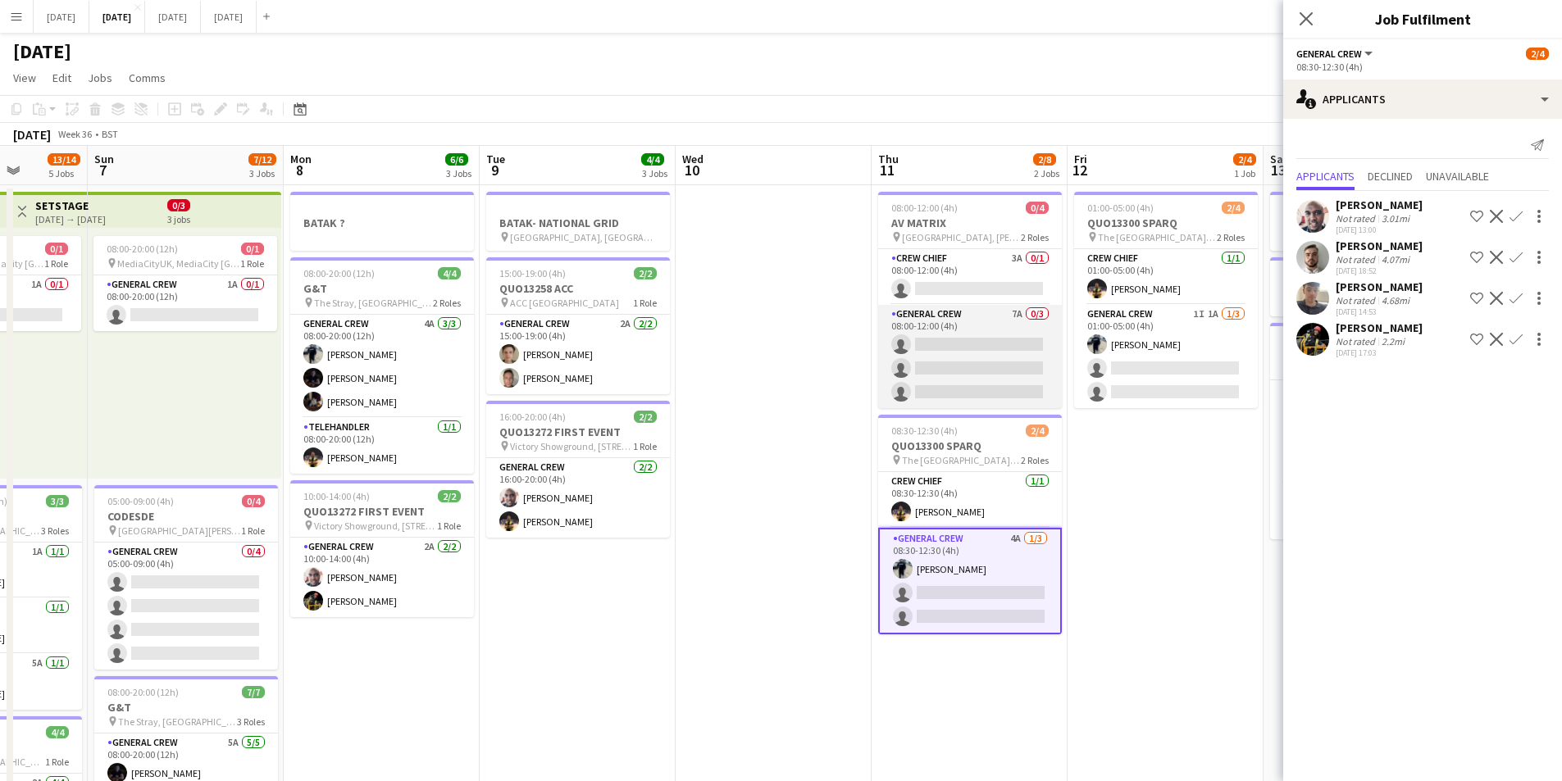
click at [984, 370] on app-card-role "General Crew 7A 0/3 08:00-12:00 (4h) single-neutral-actions single-neutral-acti…" at bounding box center [970, 356] width 184 height 103
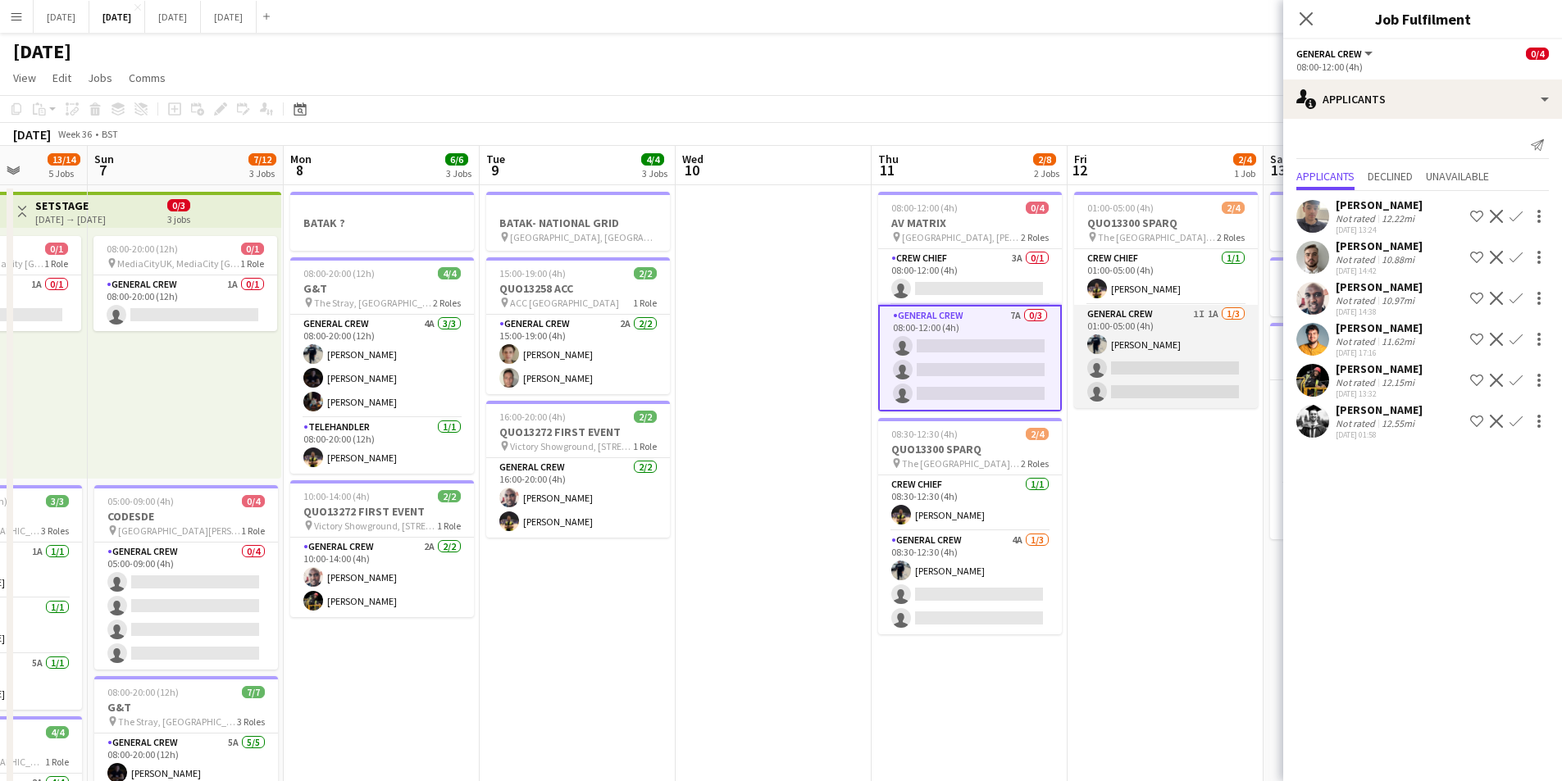
click at [1162, 364] on app-card-role "General Crew 1I 1A [DATE] 01:00-05:00 (4h) [PERSON_NAME] single-neutral-actions…" at bounding box center [1166, 356] width 184 height 103
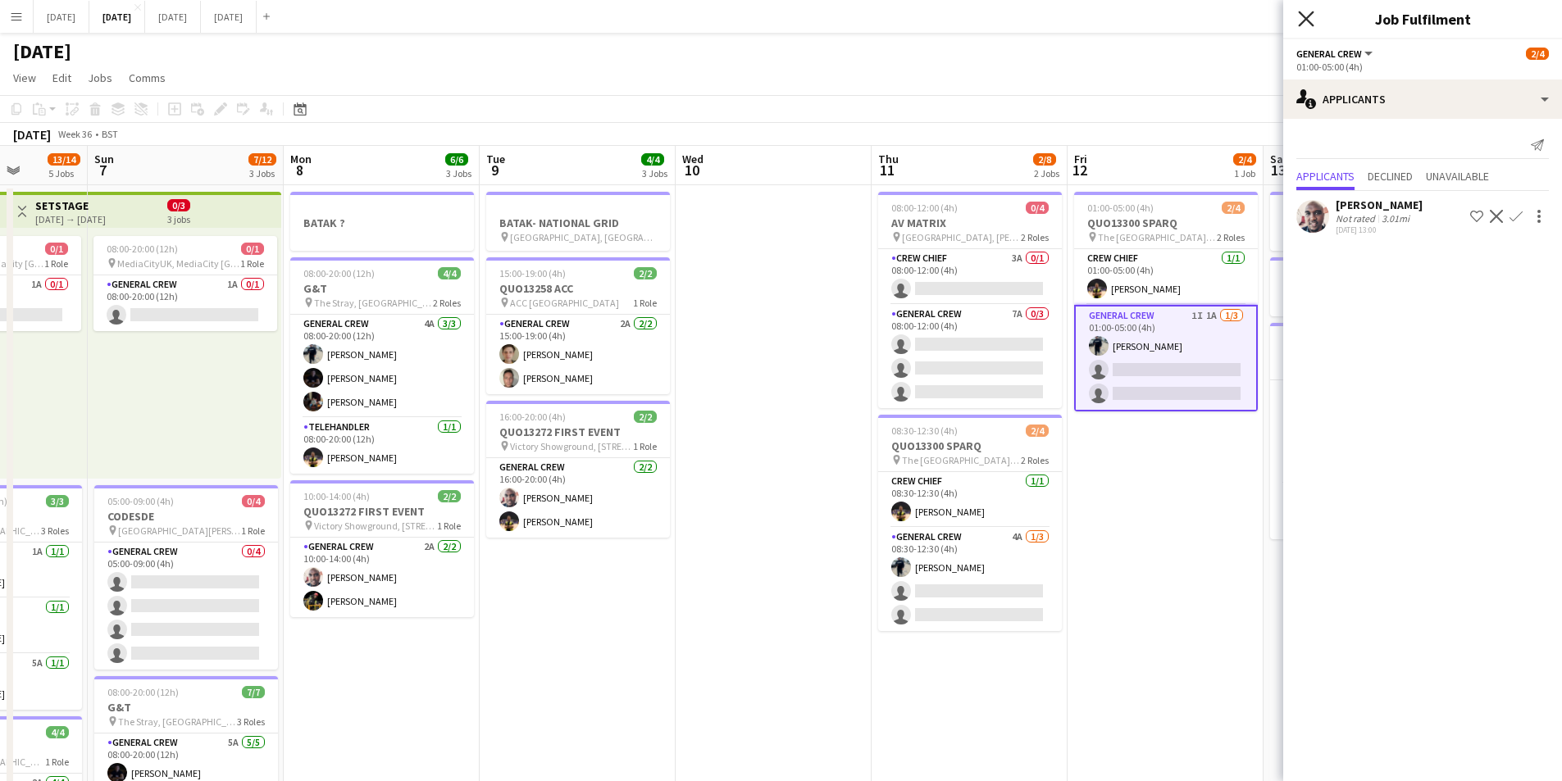
click at [1307, 16] on icon at bounding box center [1306, 19] width 16 height 16
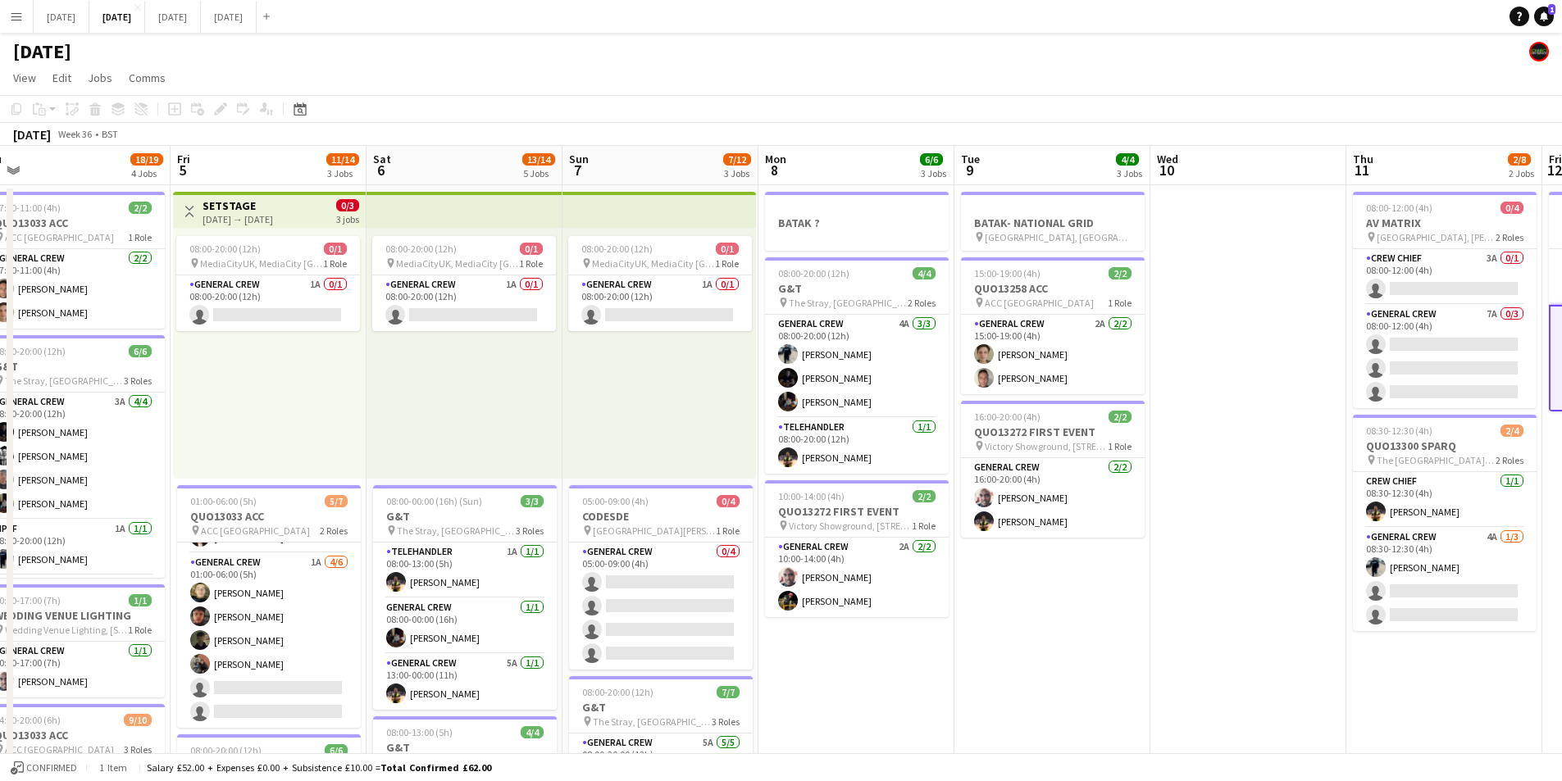
drag, startPoint x: 581, startPoint y: 561, endPoint x: 1080, endPoint y: 531, distance: 500.1
click at [1078, 532] on app-calendar-viewport "Tue 2 20/21 4 Jobs Wed 3 16/16 3 Jobs Thu 4 18/19 4 Jobs Fri 5 11/14 3 Jobs Sat…" at bounding box center [781, 709] width 1562 height 1127
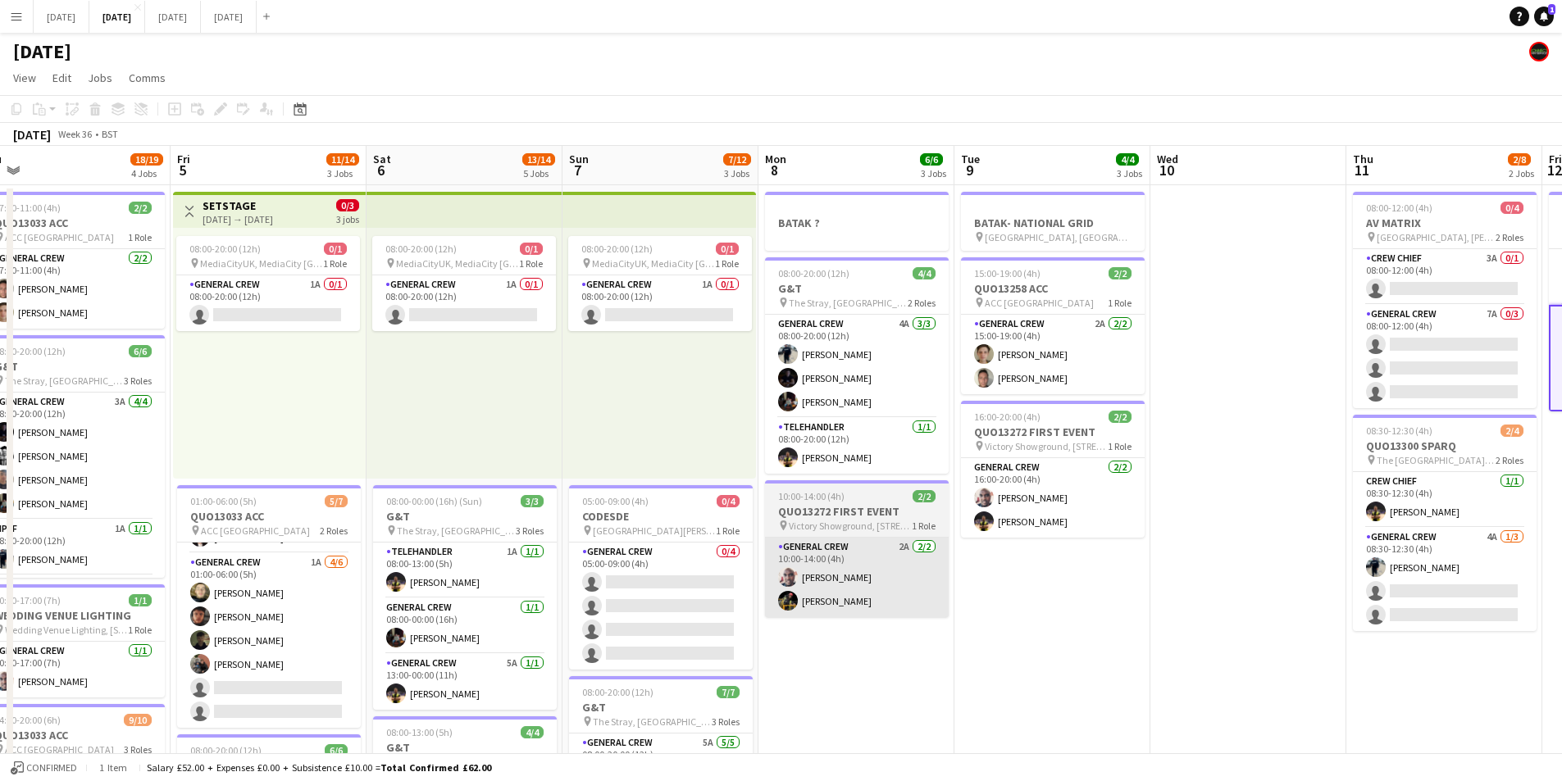
scroll to position [0, 395]
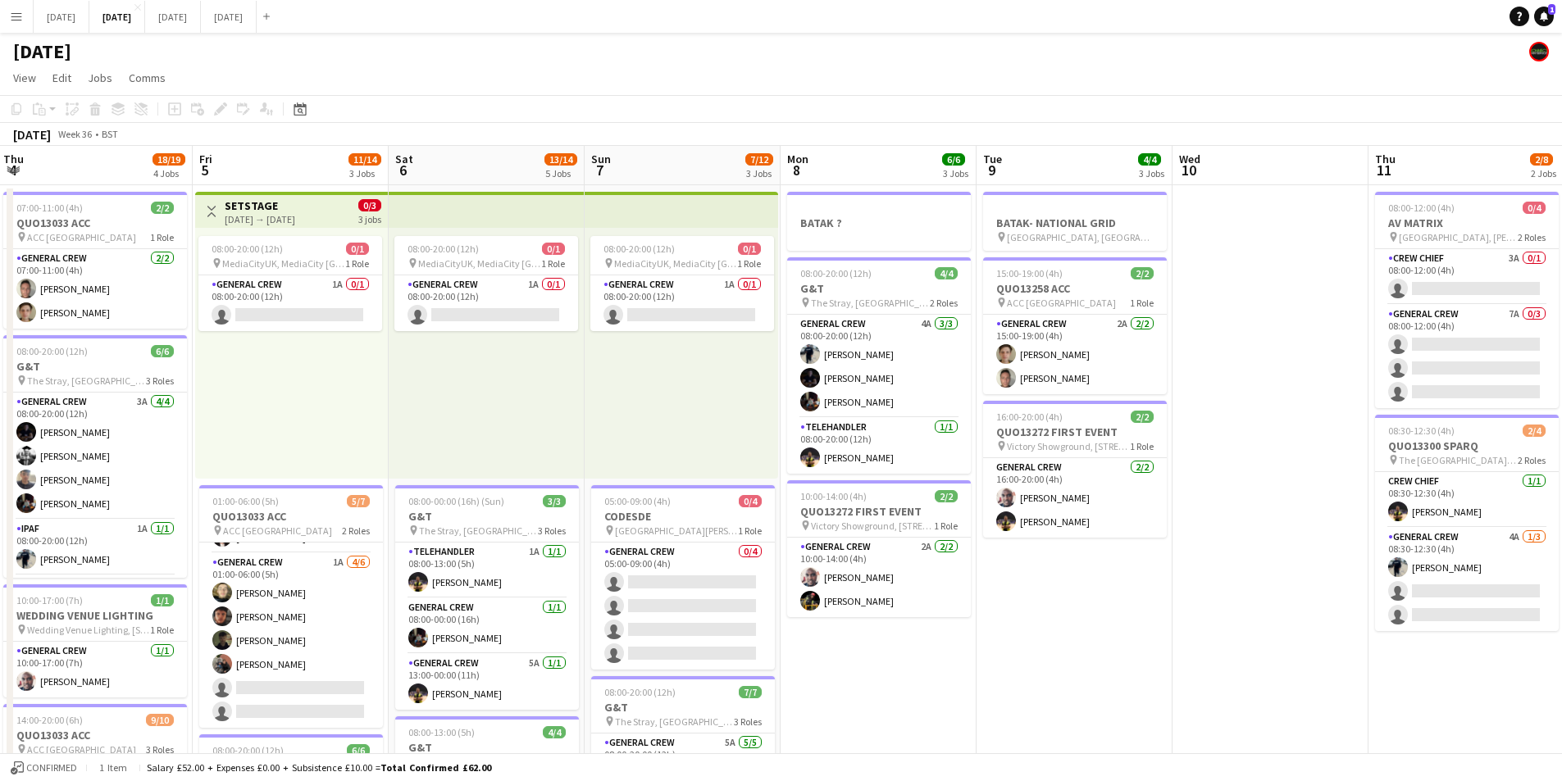
drag, startPoint x: 754, startPoint y: 597, endPoint x: 1125, endPoint y: 573, distance: 372.1
click at [1113, 580] on app-calendar-viewport "Tue 2 20/21 4 Jobs Wed 3 16/16 3 Jobs Thu 4 18/19 4 Jobs Fri 5 11/14 3 Jobs Sat…" at bounding box center [781, 709] width 1562 height 1127
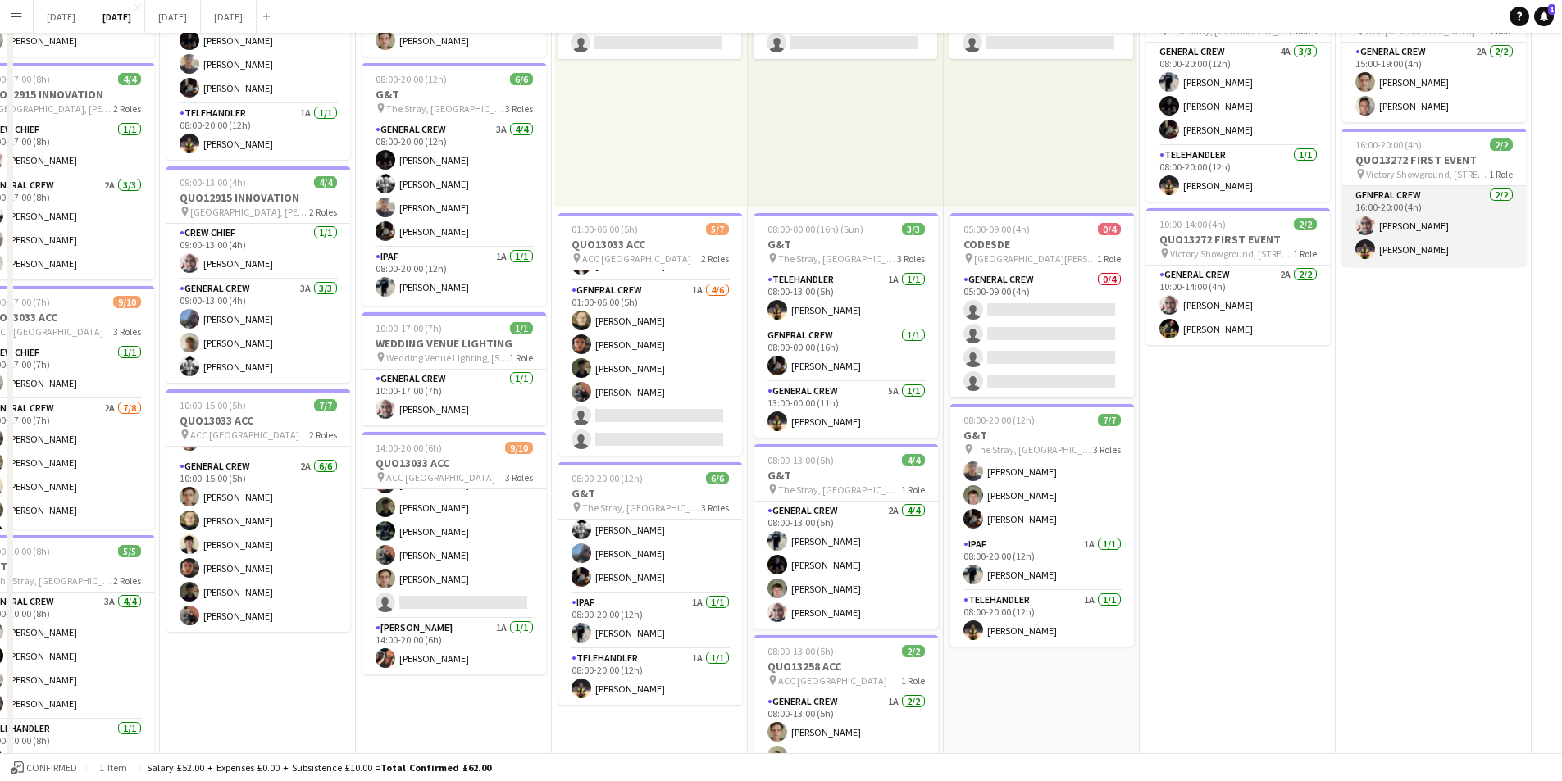
scroll to position [0, 0]
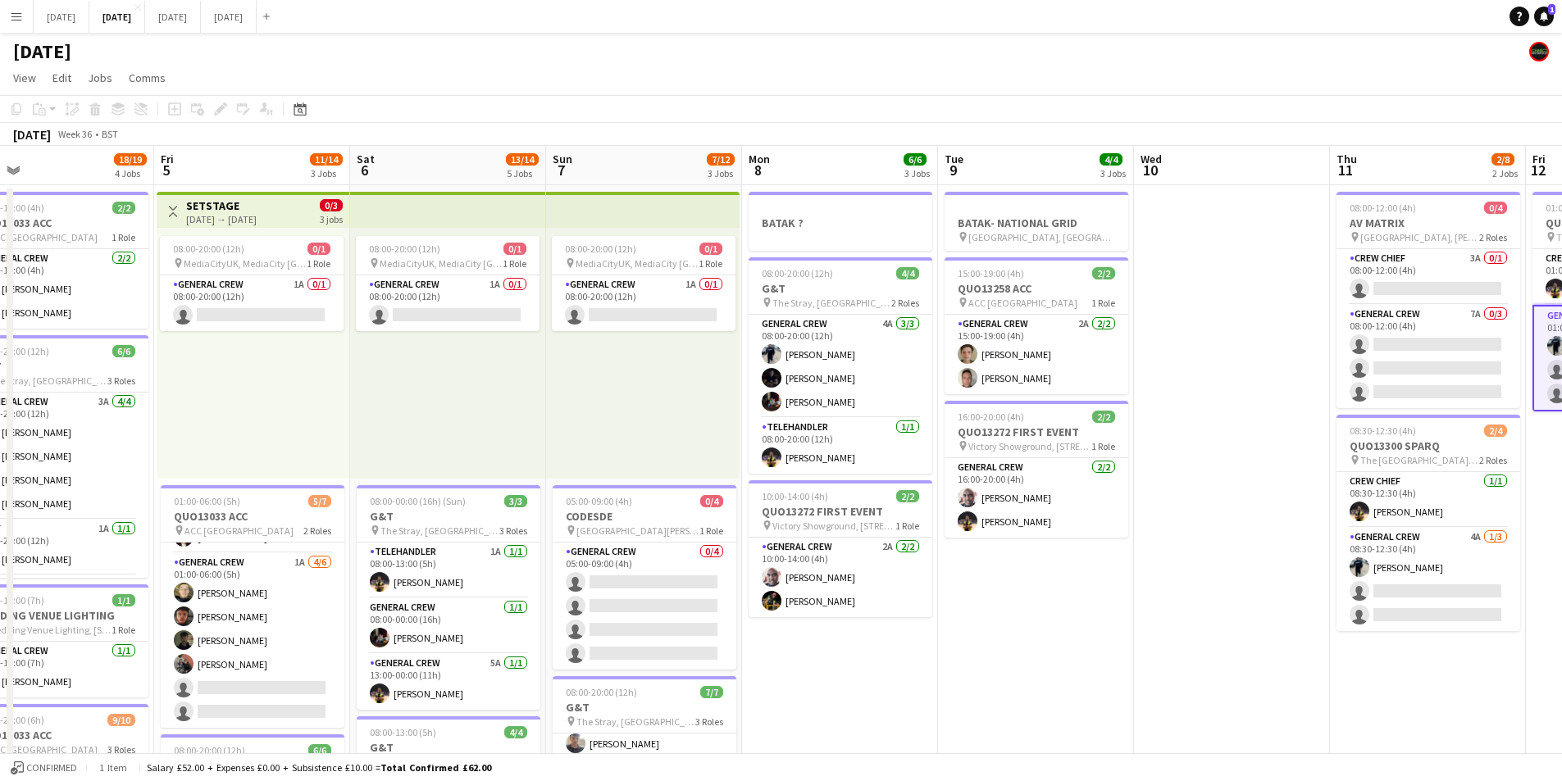
drag, startPoint x: 1366, startPoint y: 565, endPoint x: 925, endPoint y: 475, distance: 450.0
click at [901, 477] on app-calendar-viewport "Mon 1 14/16 3 Jobs Tue 2 20/21 4 Jobs Wed 3 16/16 3 Jobs Thu 4 18/19 4 Jobs Fri…" at bounding box center [781, 709] width 1562 height 1127
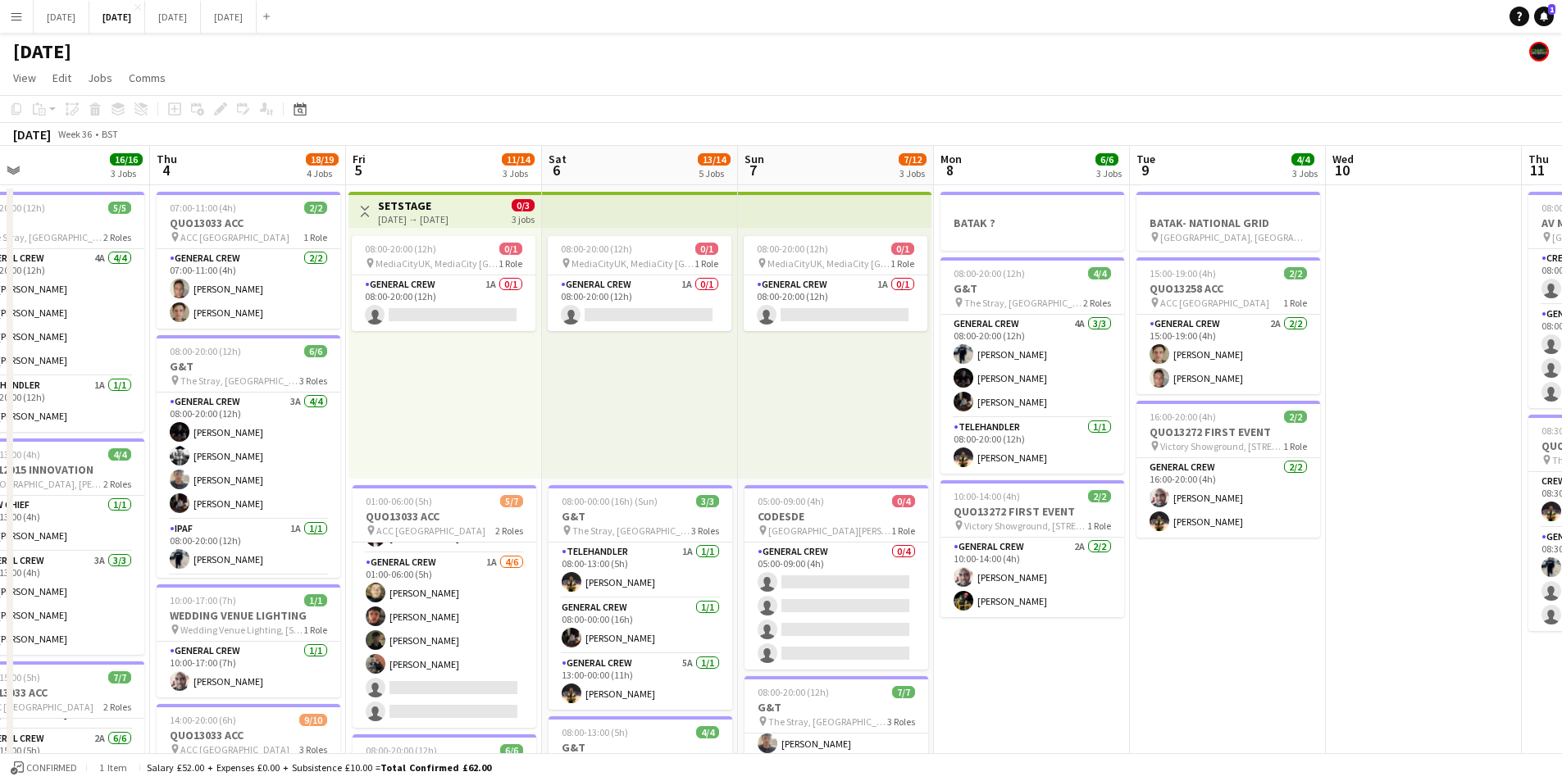
drag, startPoint x: 992, startPoint y: 645, endPoint x: 1332, endPoint y: 591, distance: 344.5
click at [1435, 610] on app-calendar-viewport "Tue 2 20/21 4 Jobs Wed 3 16/16 3 Jobs Thu 4 18/19 4 Jobs Fri 5 11/14 3 Jobs Sat…" at bounding box center [781, 709] width 1562 height 1127
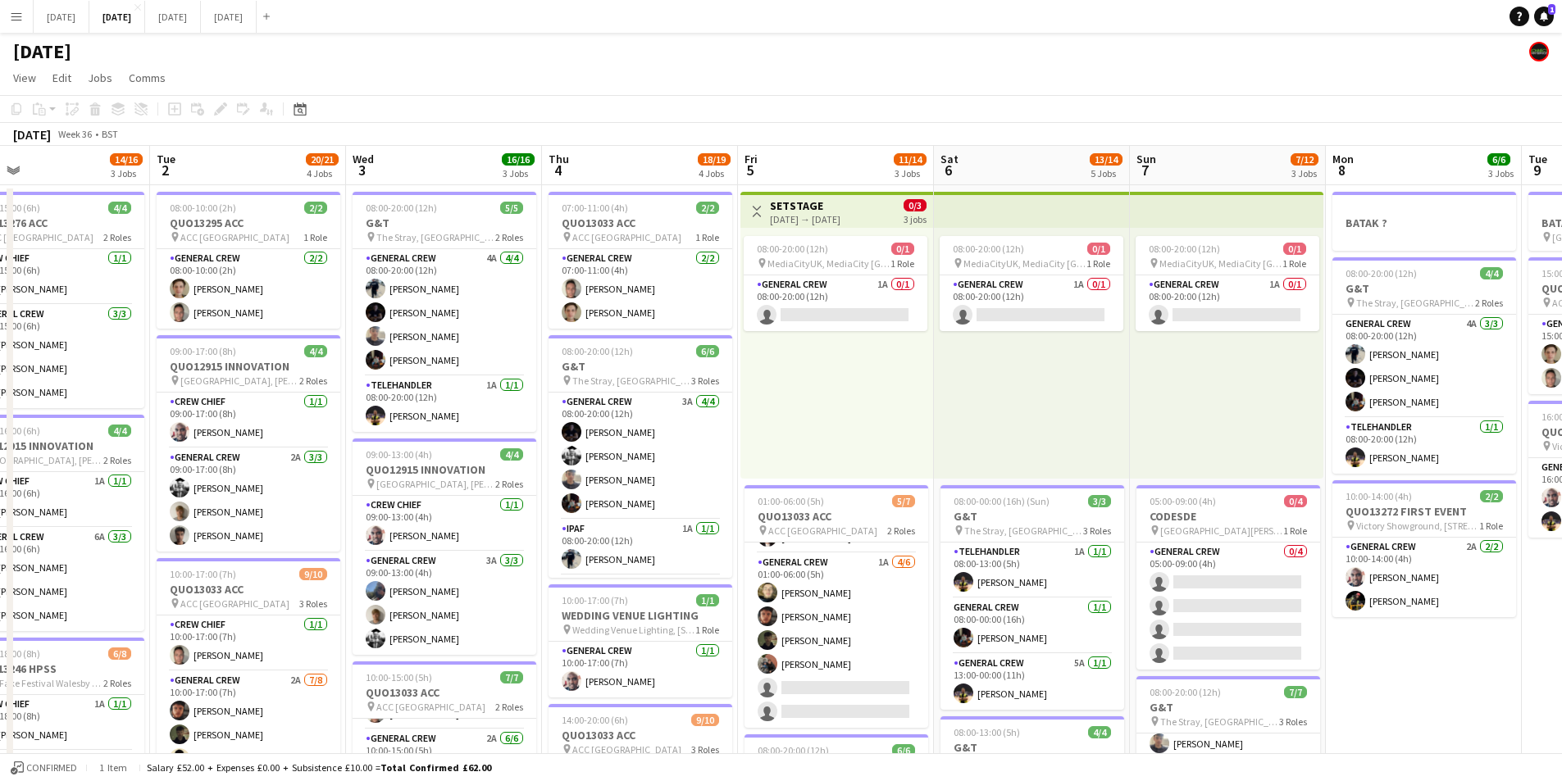
scroll to position [0, 413]
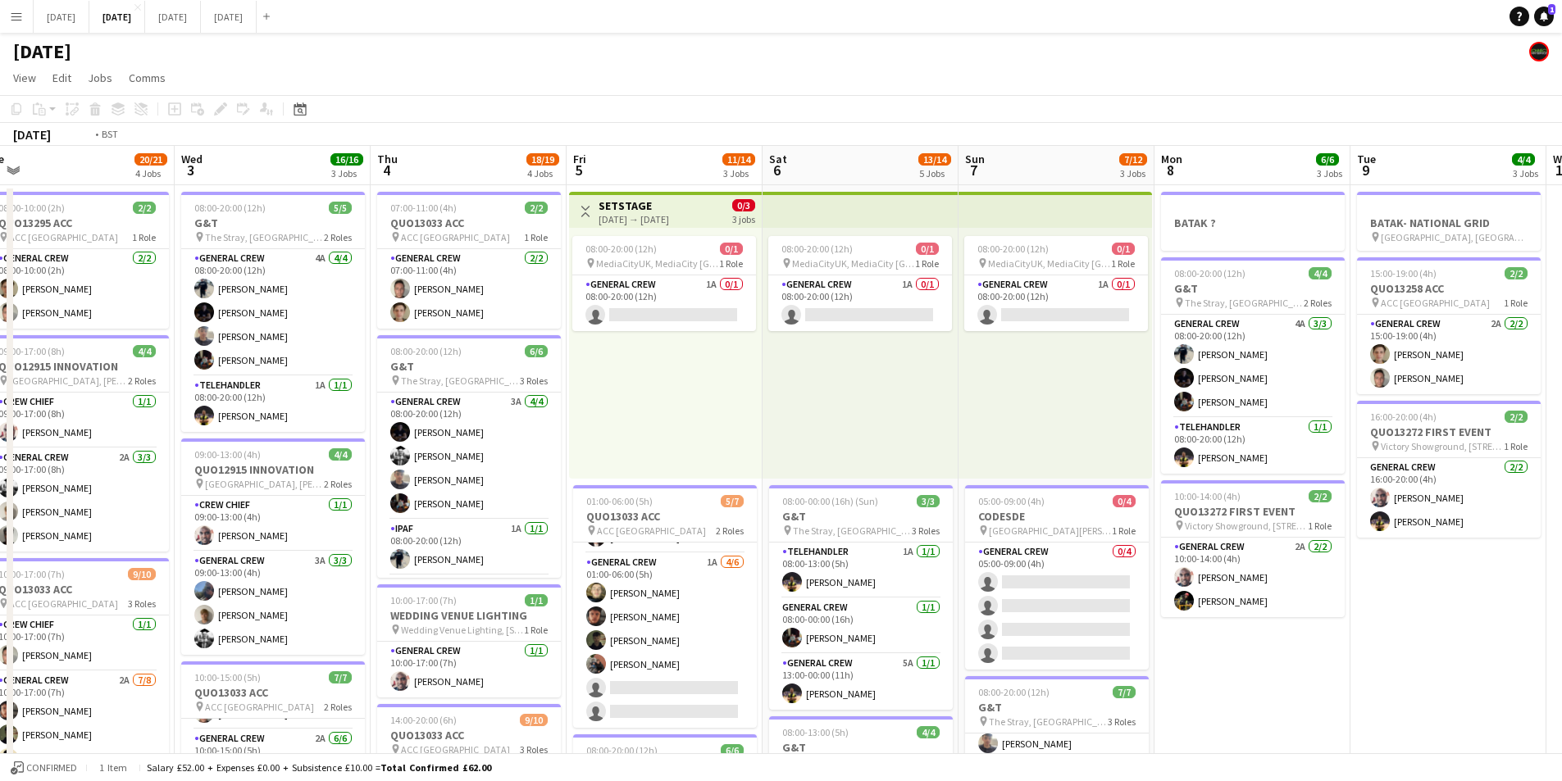
drag, startPoint x: 407, startPoint y: 521, endPoint x: 1006, endPoint y: 510, distance: 599.3
click at [1006, 510] on app-calendar-viewport "Sun 31 Mon 1 14/16 3 Jobs Tue 2 20/21 4 Jobs Wed 3 16/16 3 Jobs Thu 4 18/19 4 J…" at bounding box center [781, 709] width 1562 height 1127
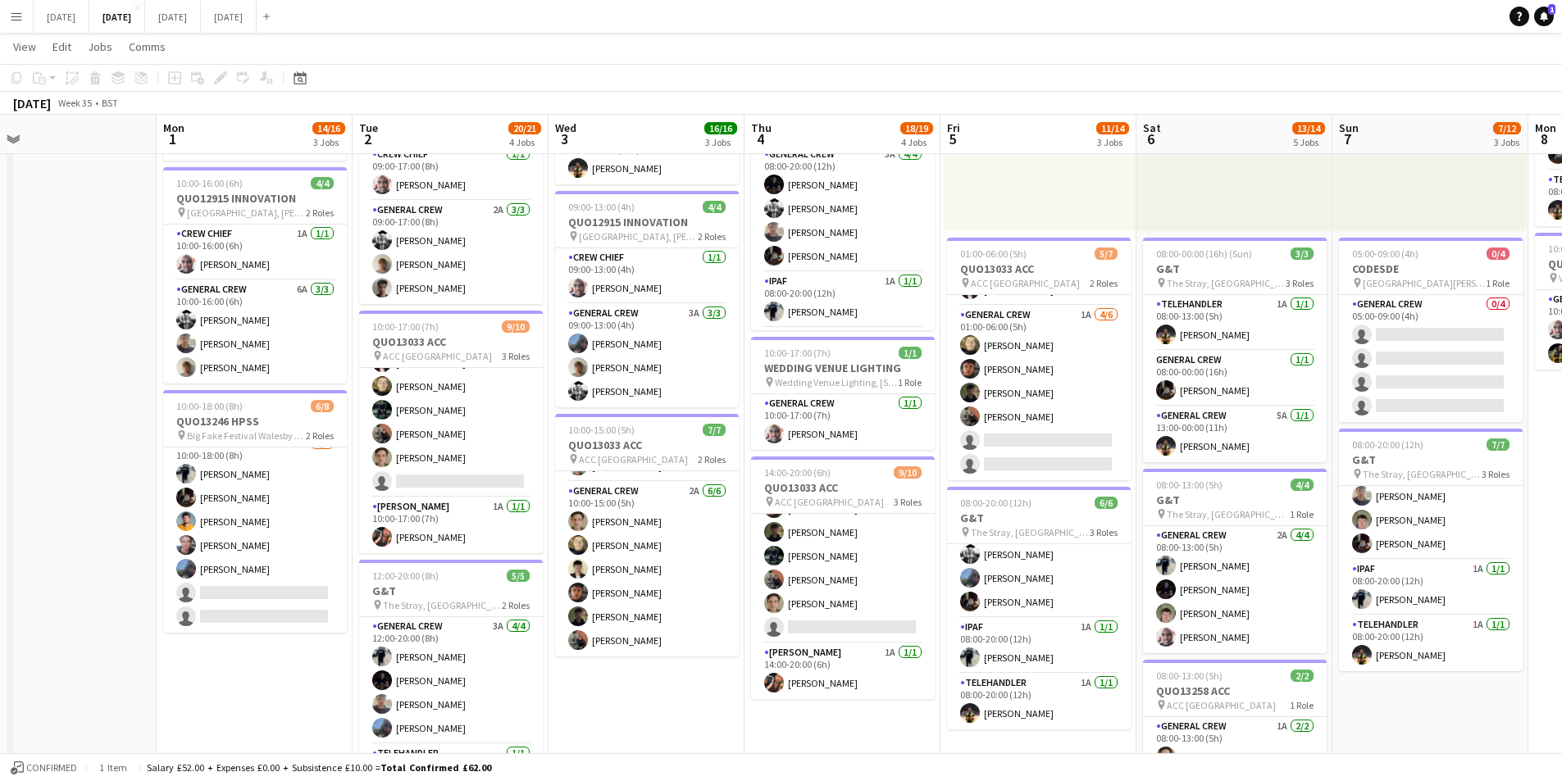
scroll to position [0, 546]
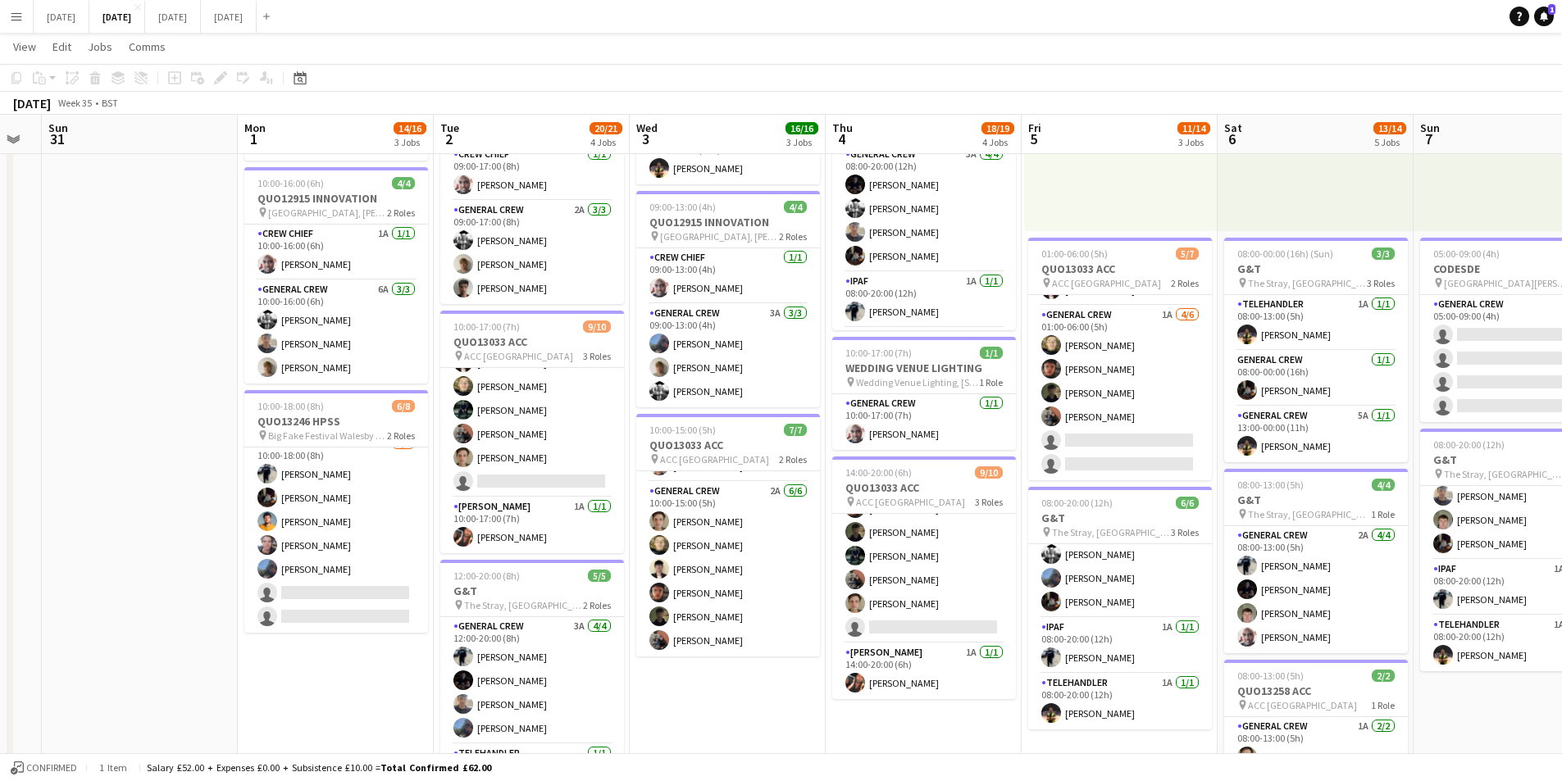
drag, startPoint x: 1121, startPoint y: 747, endPoint x: 962, endPoint y: 708, distance: 162.8
click at [962, 708] on app-calendar-viewport "Thu 28 Fri 29 Sat 30 Sun 31 Mon 1 14/16 3 Jobs Tue 2 20/21 4 Jobs Wed 3 16/16 3…" at bounding box center [781, 421] width 1562 height 1207
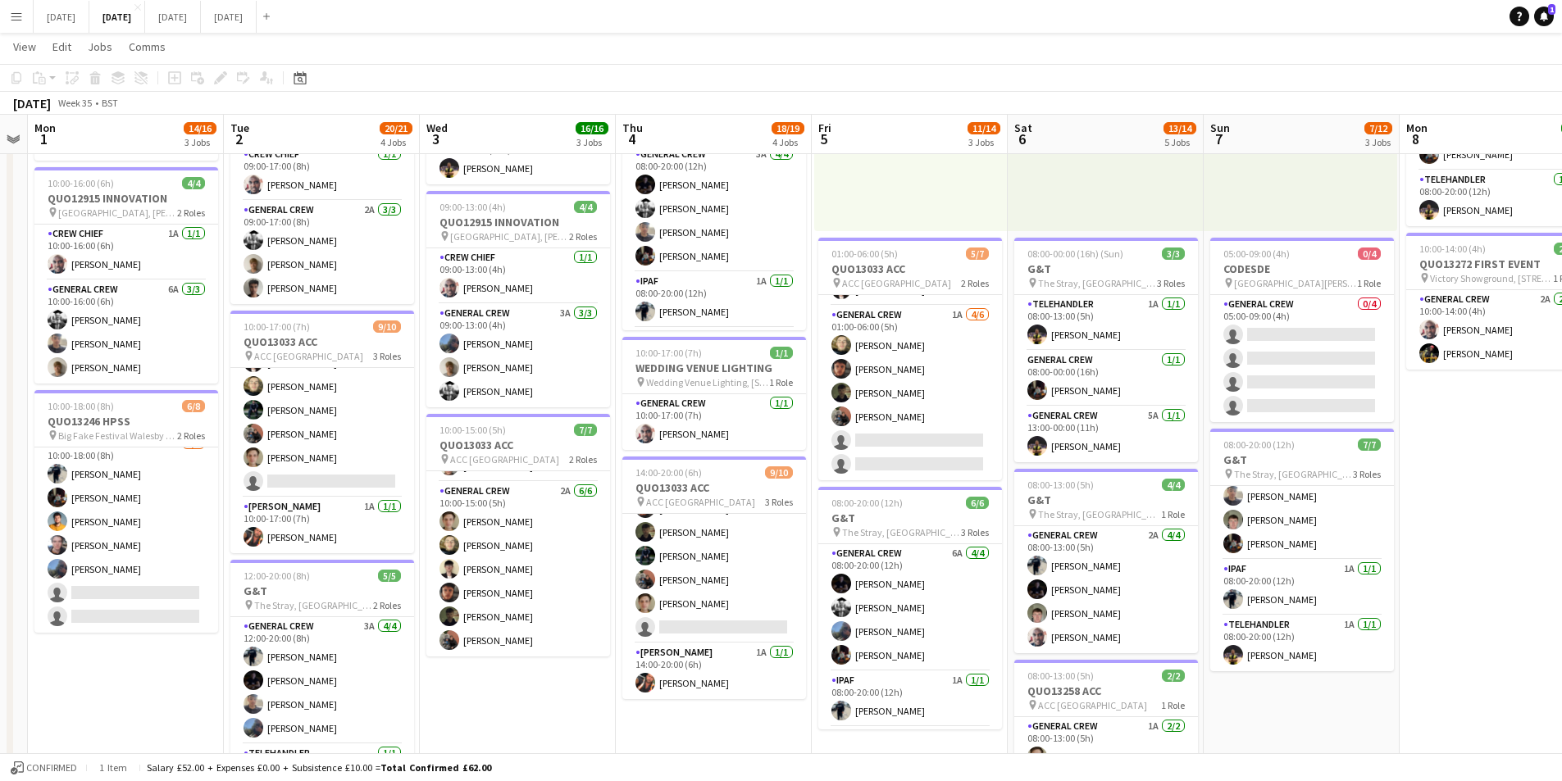
drag, startPoint x: 1193, startPoint y: 651, endPoint x: 989, endPoint y: 596, distance: 210.6
click at [989, 596] on app-calendar-viewport "Fri 29 Sat 30 Sun 31 Mon 1 14/16 3 Jobs Tue 2 20/21 4 Jobs Wed 3 16/16 3 Jobs T…" at bounding box center [781, 421] width 1562 height 1207
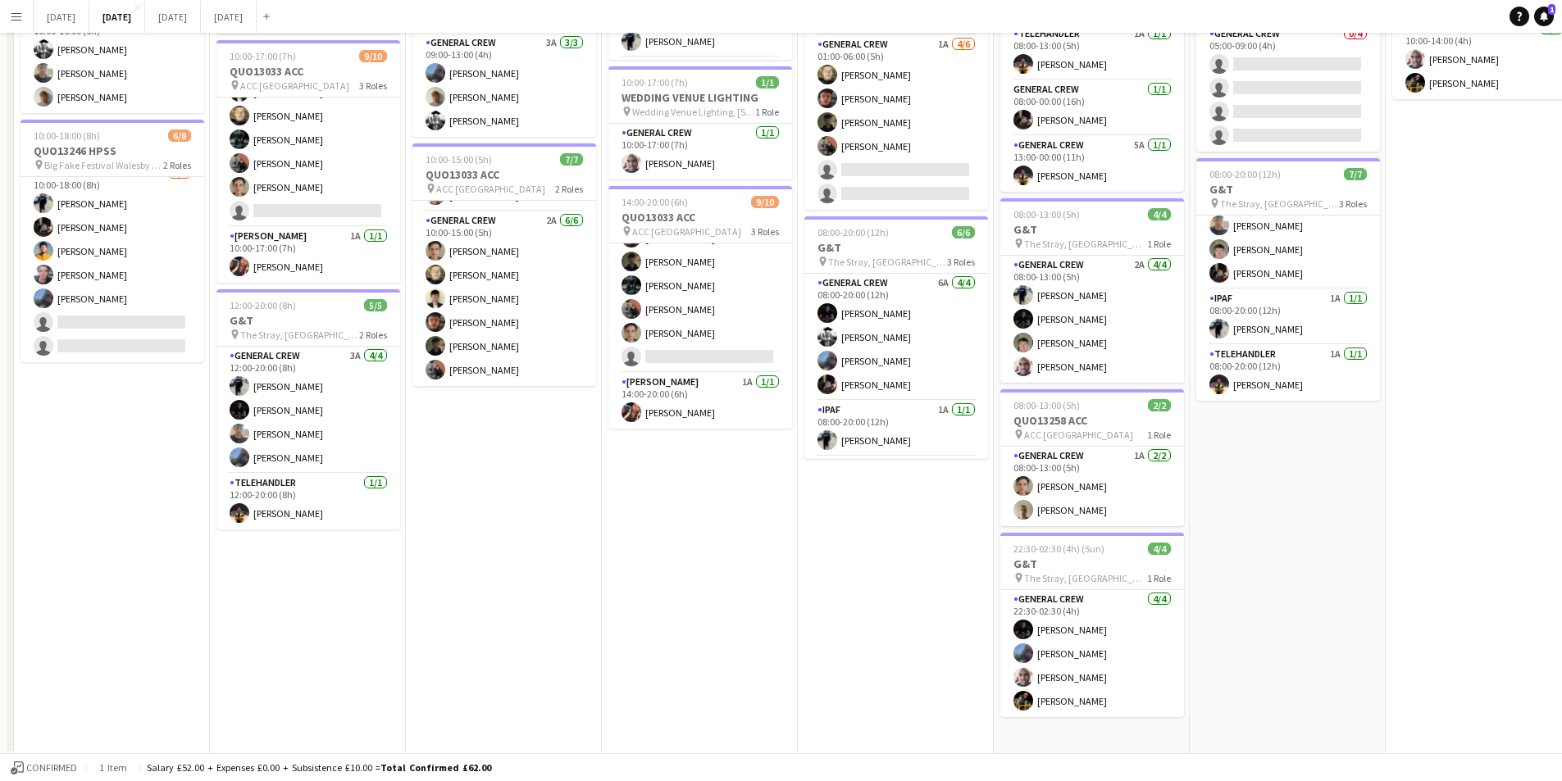
scroll to position [26, 0]
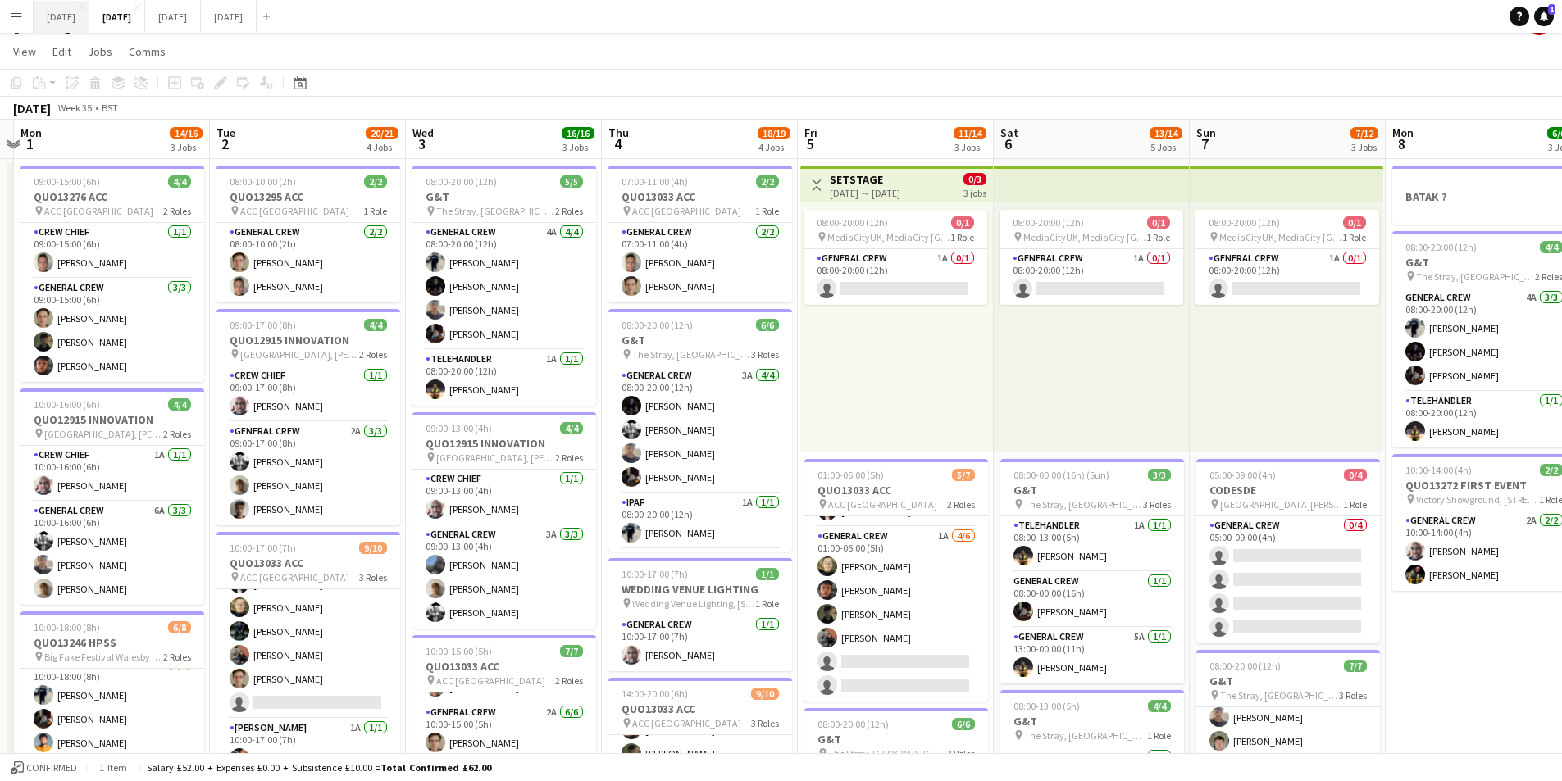
drag, startPoint x: 625, startPoint y: 517, endPoint x: 95, endPoint y: 7, distance: 735.7
click at [787, 482] on app-calendar-viewport "Fri 29 Sat 30 Sun 31 Mon 1 14/16 3 Jobs Tue 2 20/21 4 Jobs Wed 3 16/16 3 Jobs T…" at bounding box center [781, 683] width 1562 height 1127
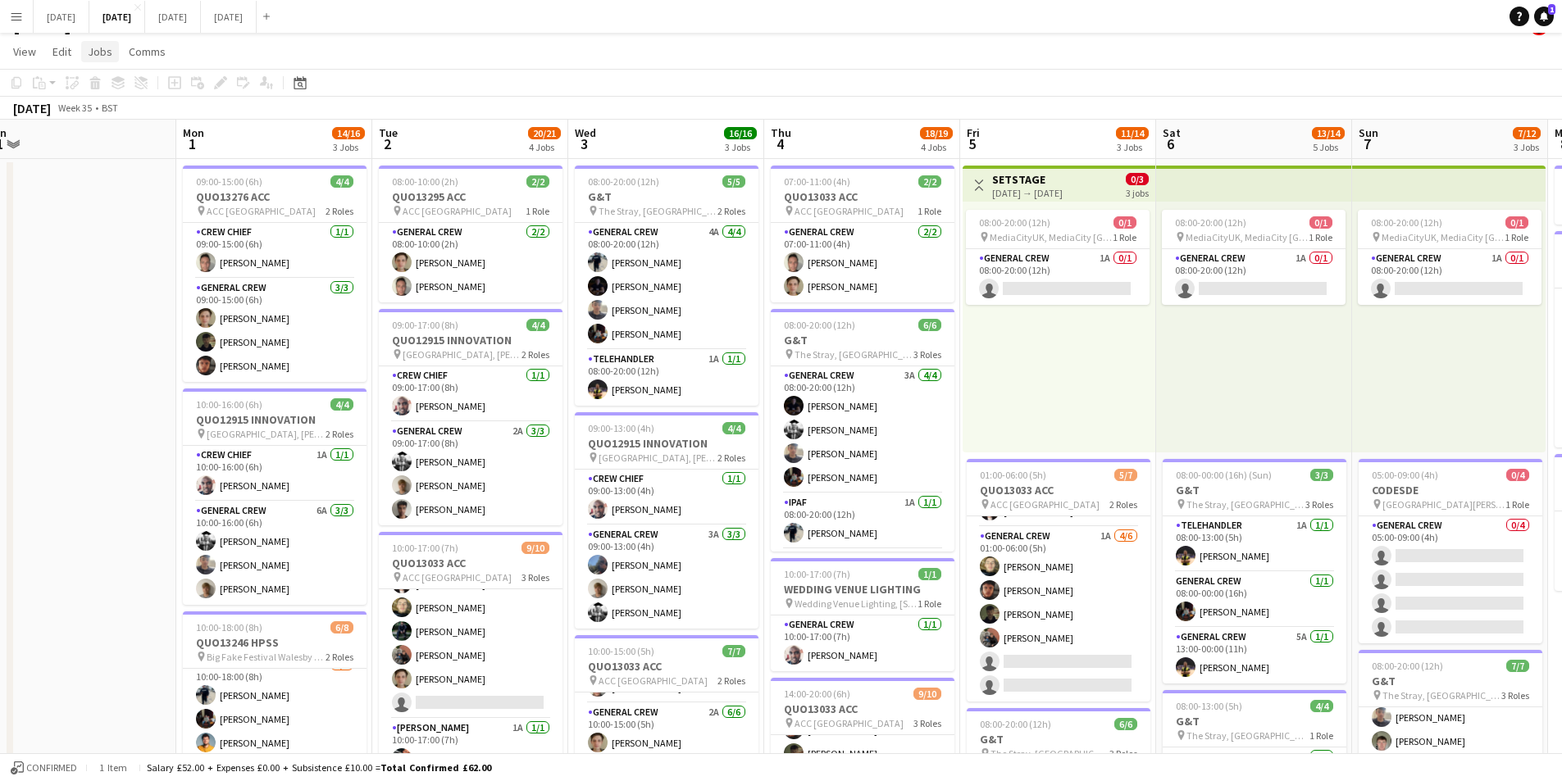
scroll to position [0, 412]
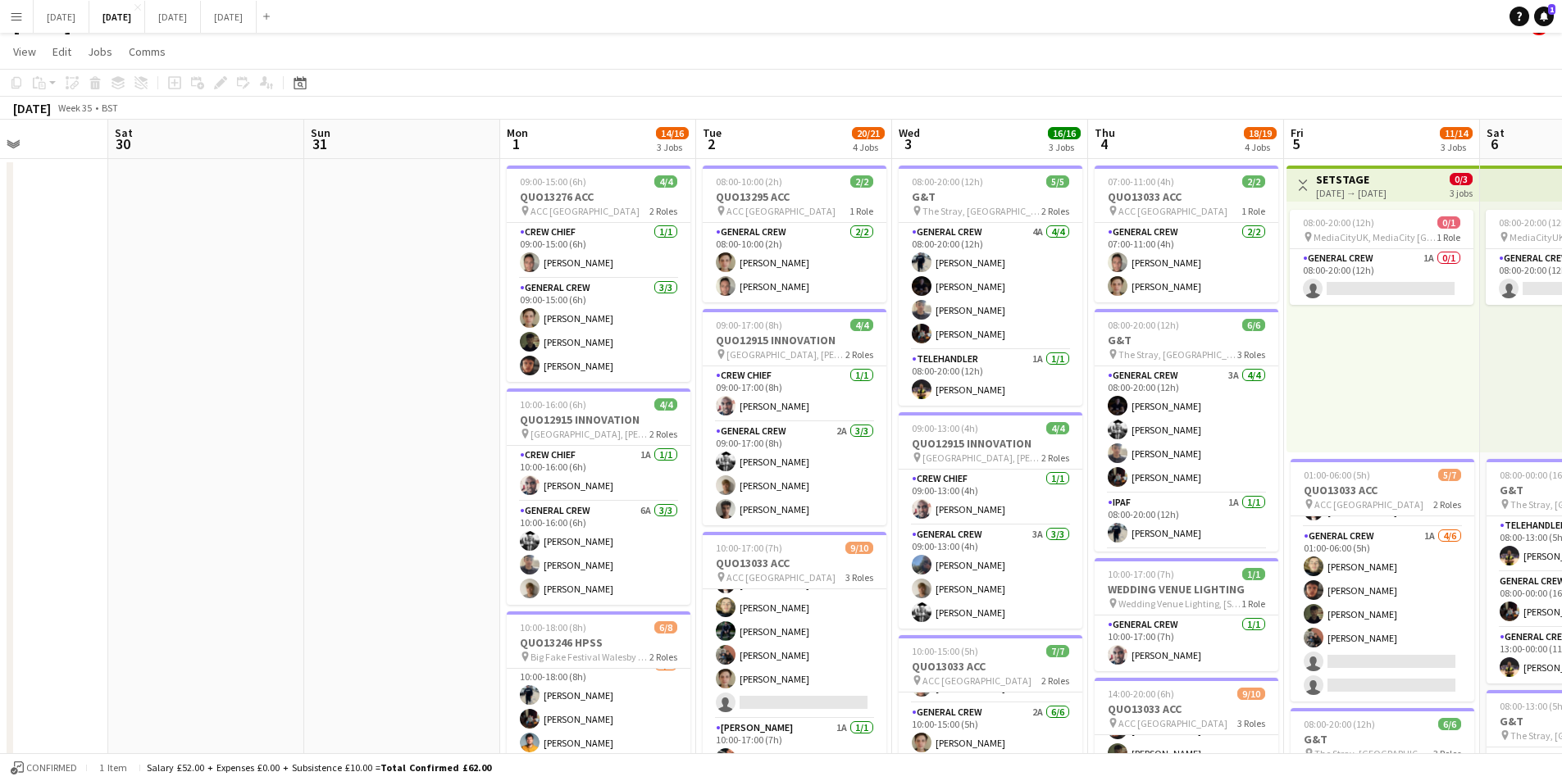
drag, startPoint x: 152, startPoint y: 373, endPoint x: 475, endPoint y: 388, distance: 324.1
click at [475, 388] on app-calendar-viewport "Thu 28 Fri 29 Sat 30 Sun 31 Mon 1 14/16 3 Jobs Tue 2 20/21 4 Jobs Wed 3 16/16 3…" at bounding box center [781, 683] width 1562 height 1127
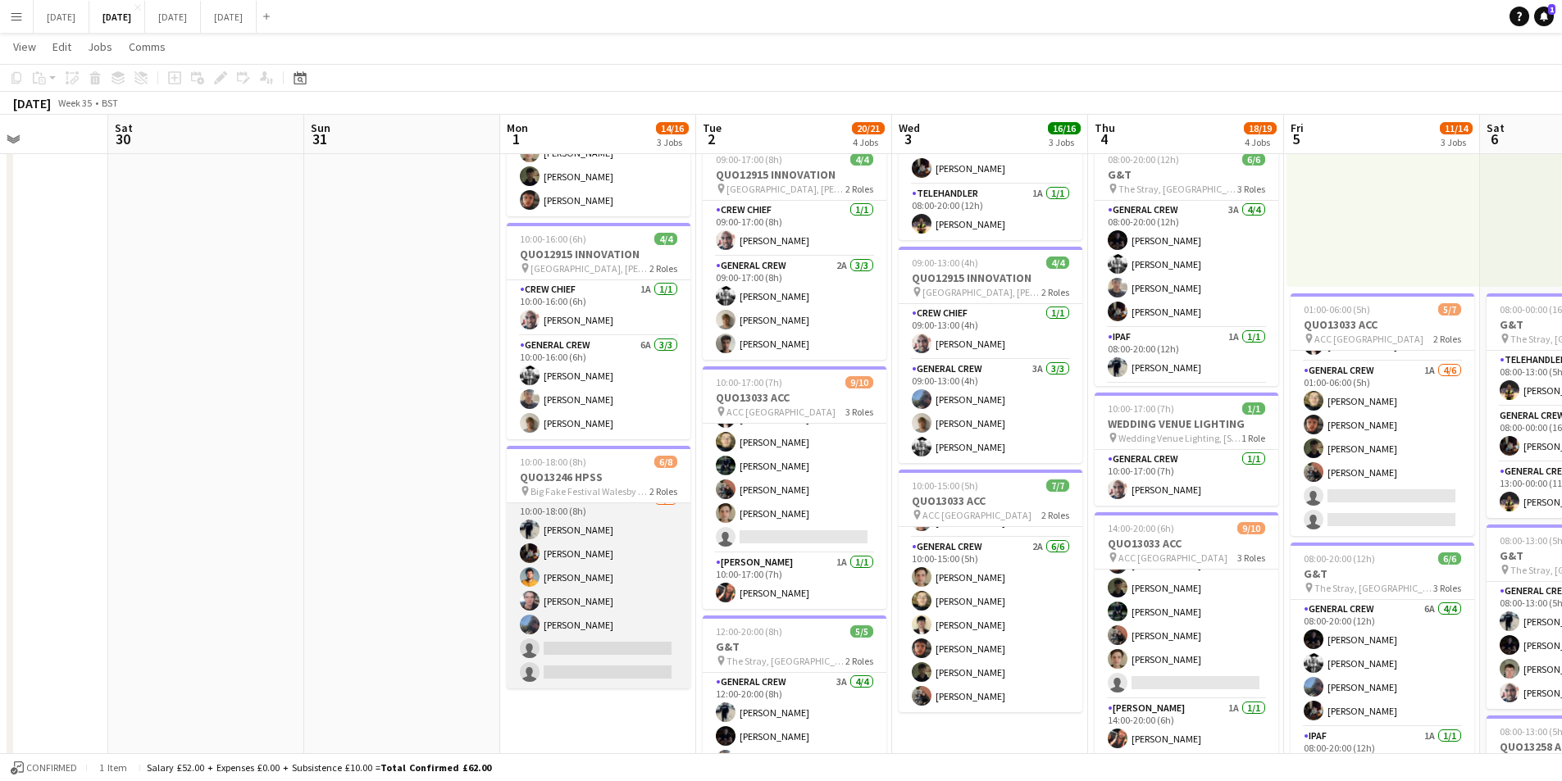
scroll to position [0, 0]
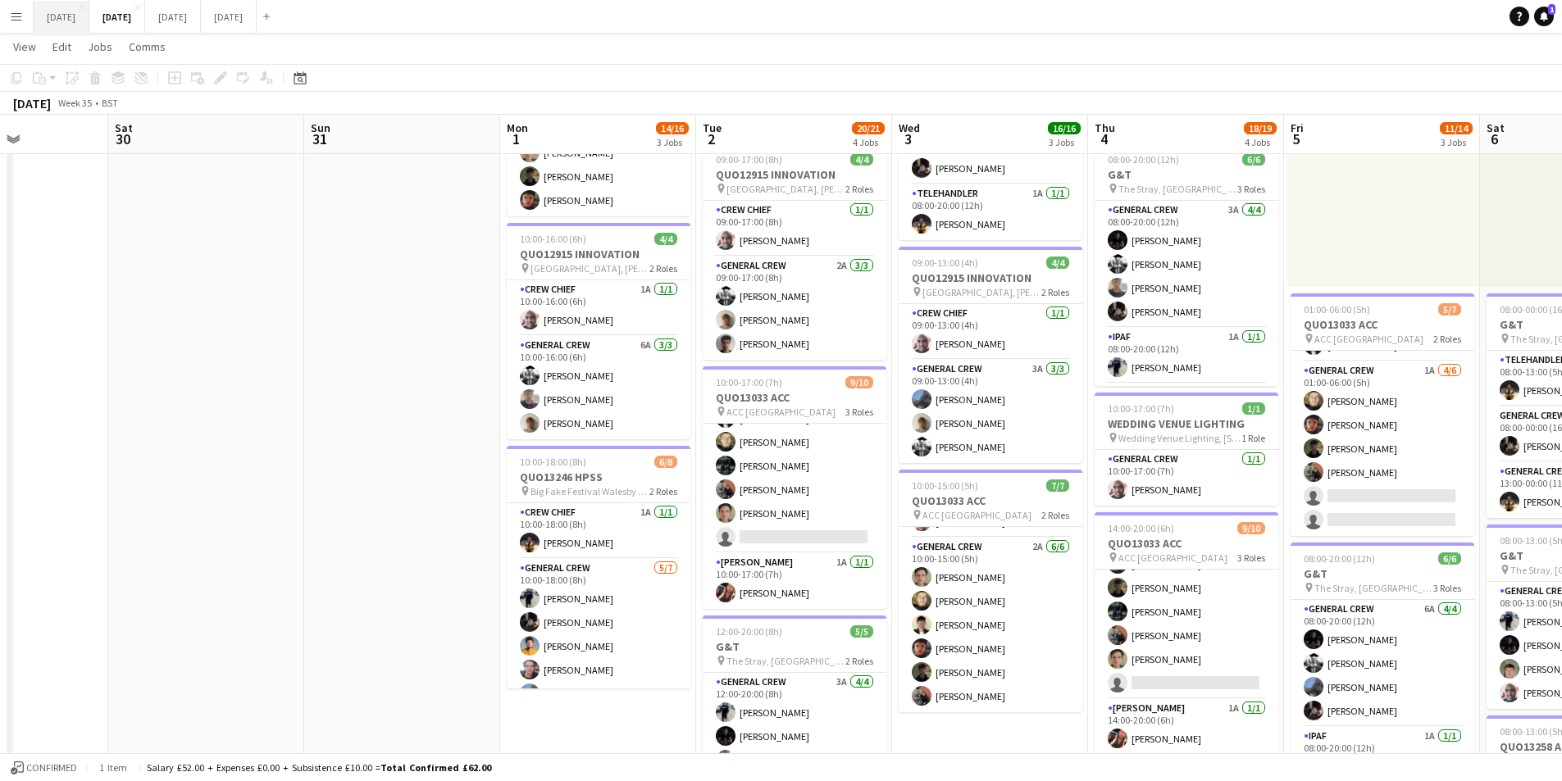
click at [71, 17] on button "[DATE] Close" at bounding box center [62, 17] width 56 height 32
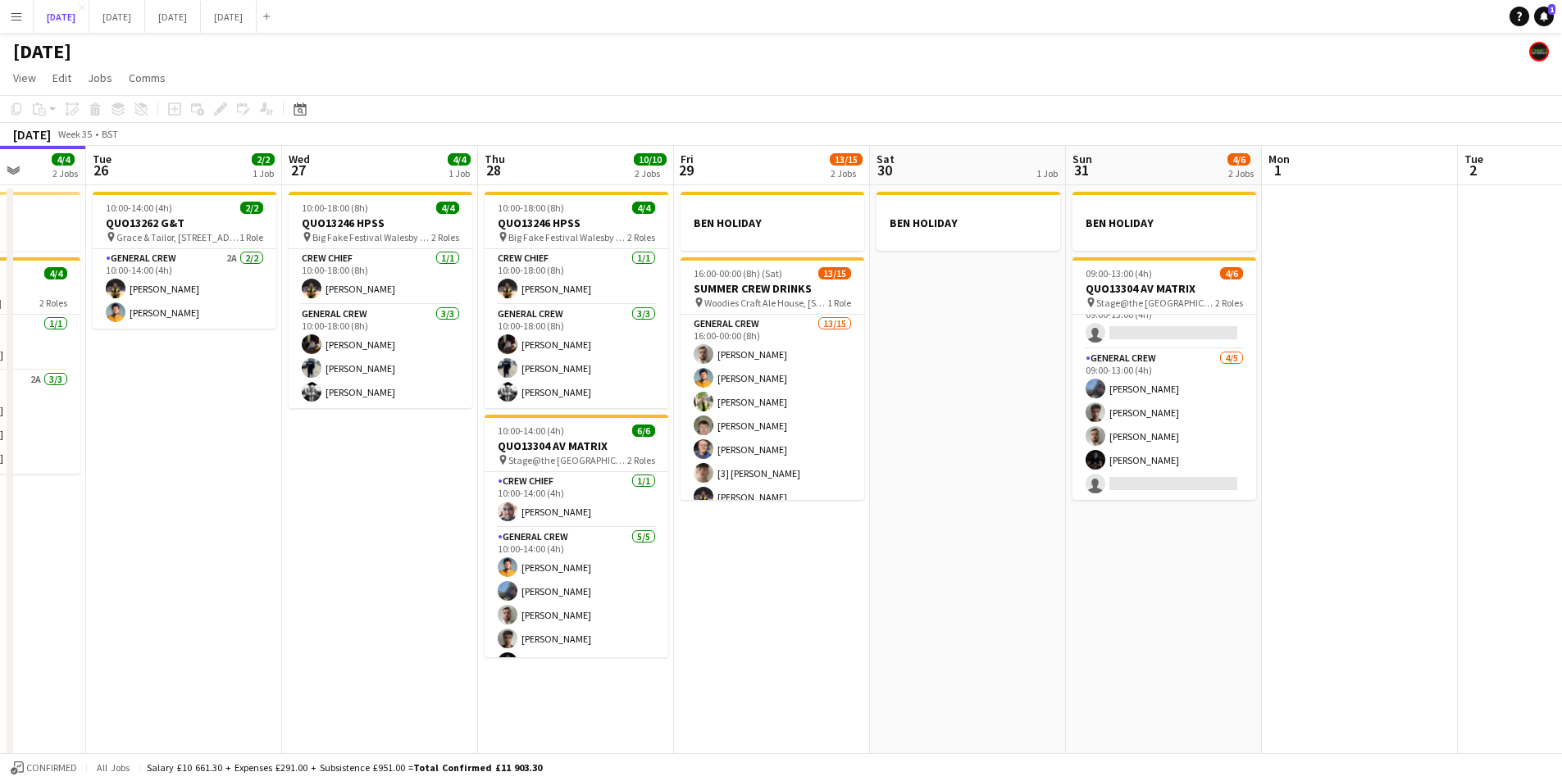
scroll to position [21, 0]
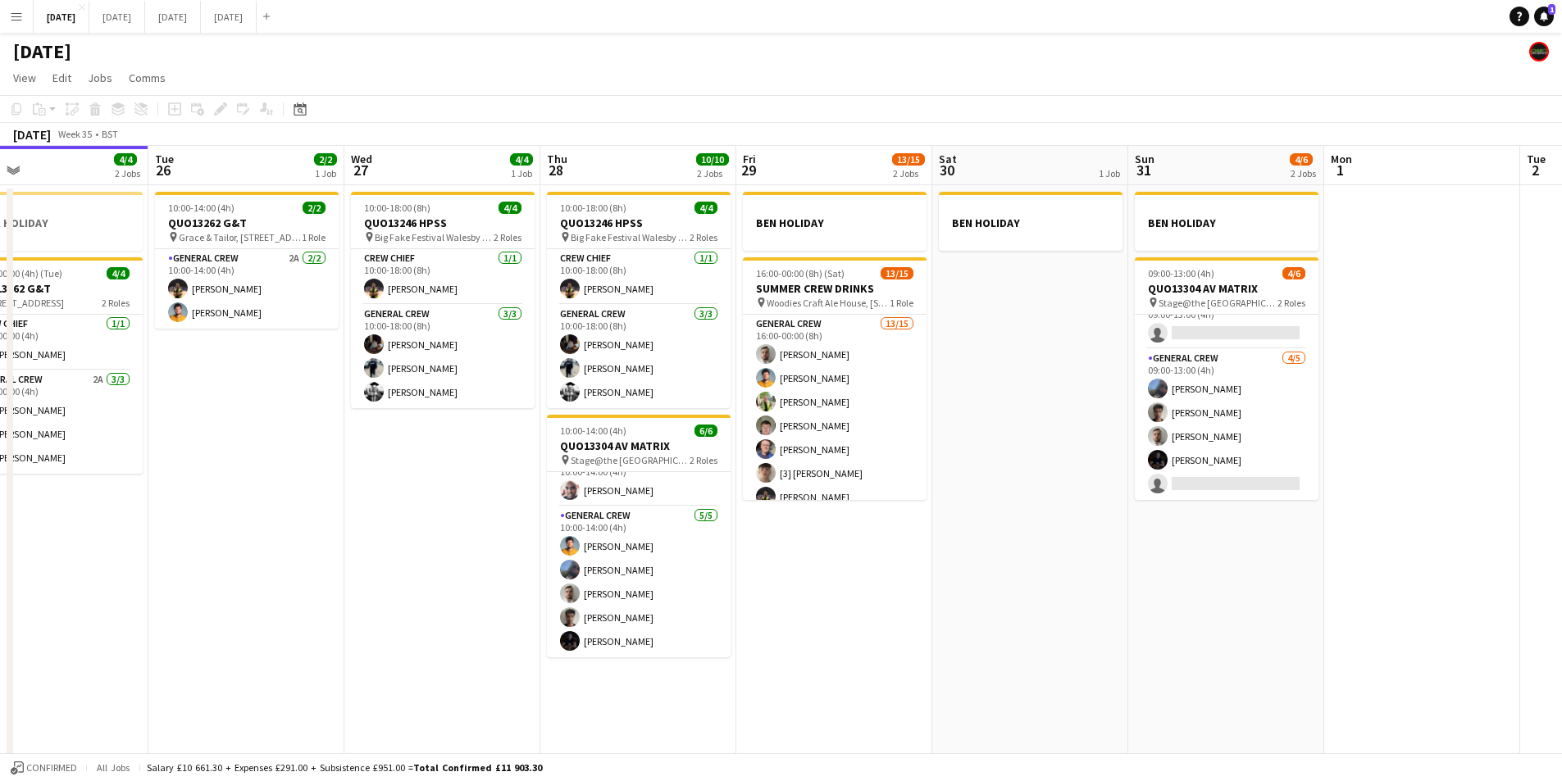
drag, startPoint x: 717, startPoint y: 594, endPoint x: 807, endPoint y: 593, distance: 89.4
click at [796, 606] on app-calendar-viewport "Sat 23 8/8 4 Jobs Sun 24 2/2 1 Job Mon 25 4/4 2 Jobs Tue 26 2/2 1 Job Wed 27 4/…" at bounding box center [781, 472] width 1562 height 652
